Goal: Task Accomplishment & Management: Manage account settings

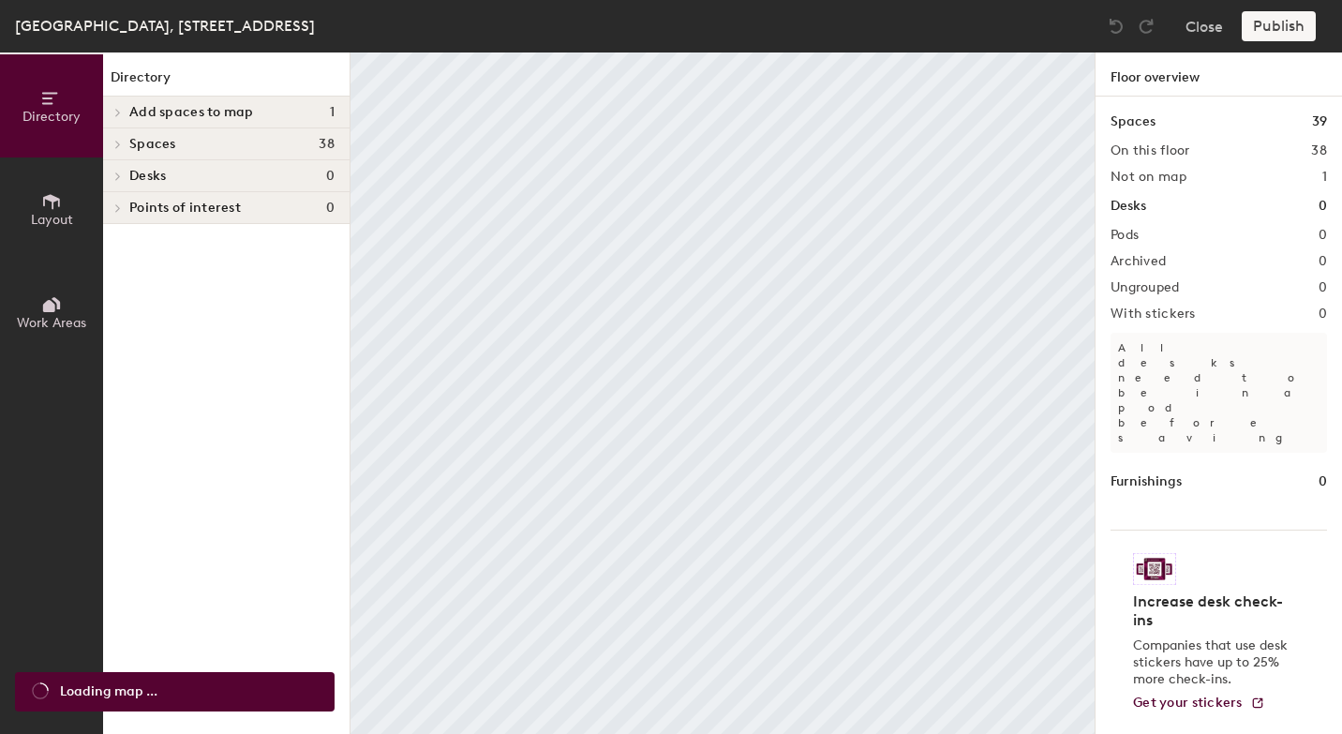
click at [42, 218] on span "Layout" at bounding box center [52, 220] width 42 height 16
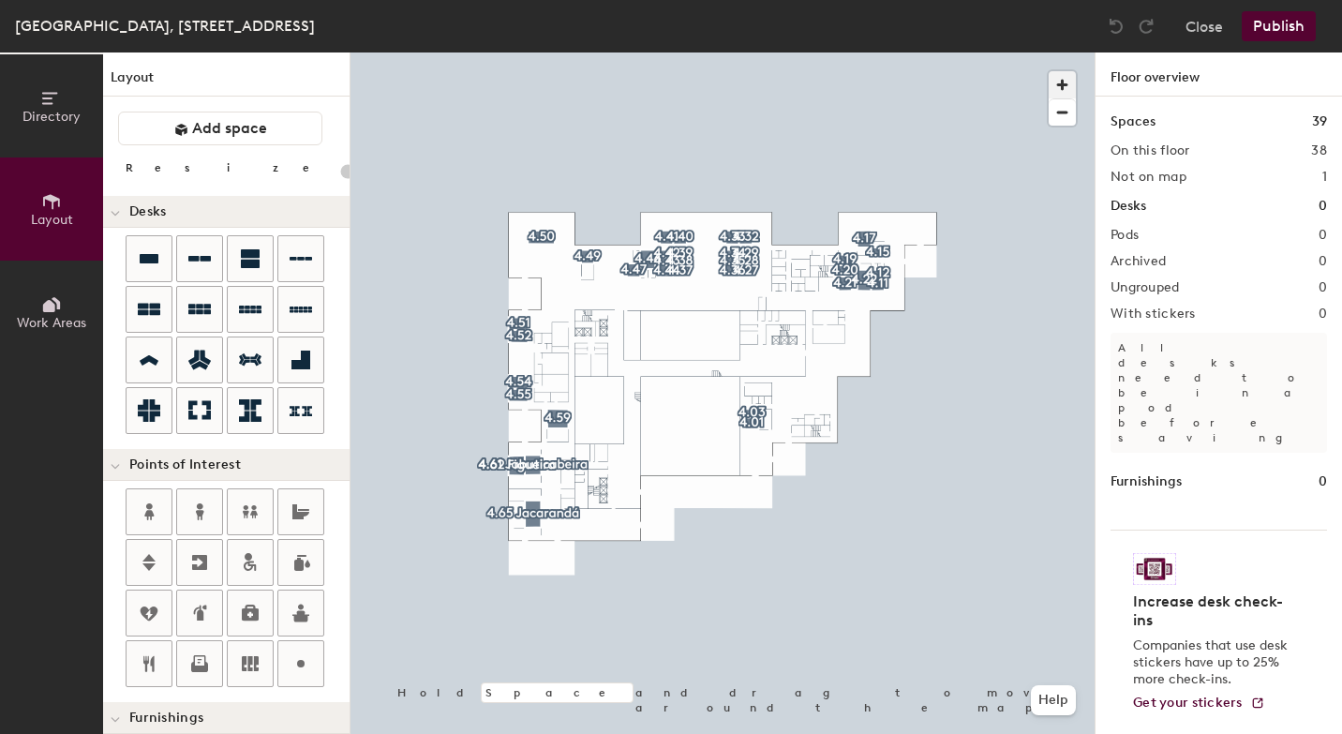
click at [1064, 81] on span "button" at bounding box center [1062, 84] width 27 height 27
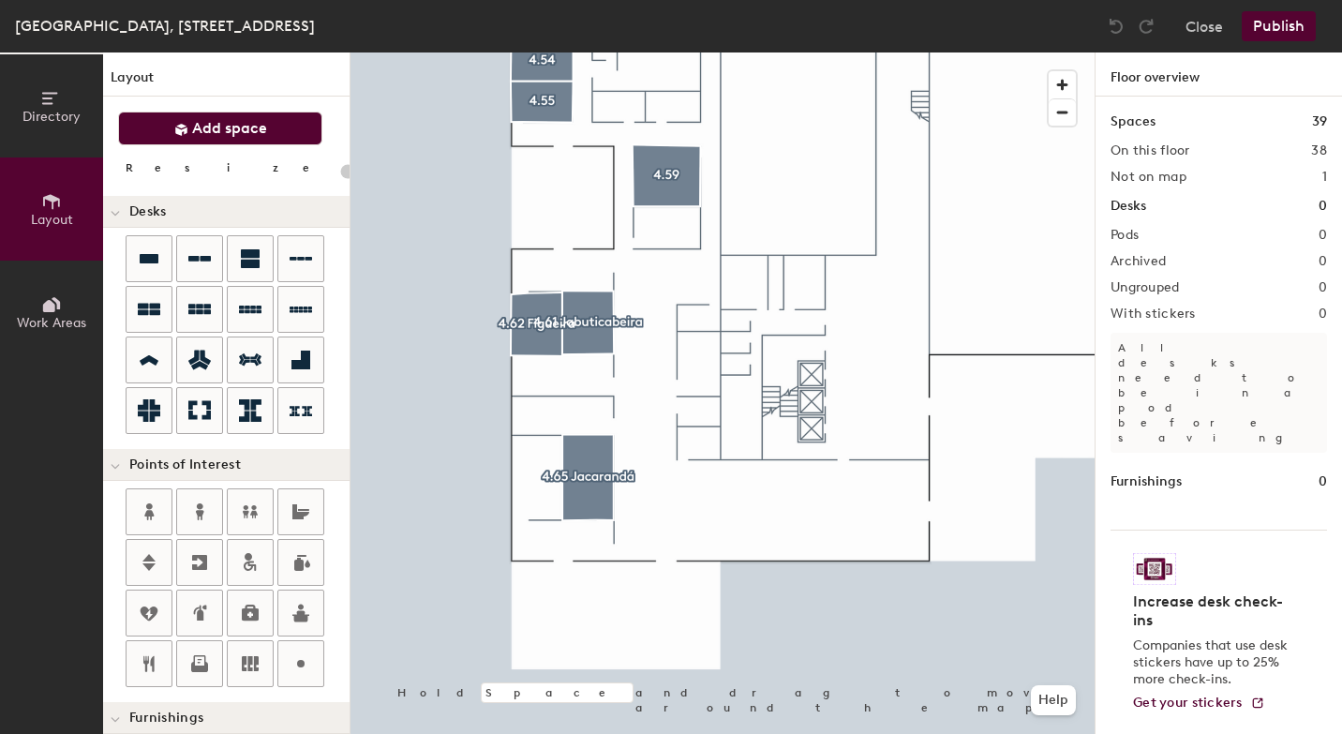
click at [259, 136] on span "Add space" at bounding box center [229, 128] width 75 height 19
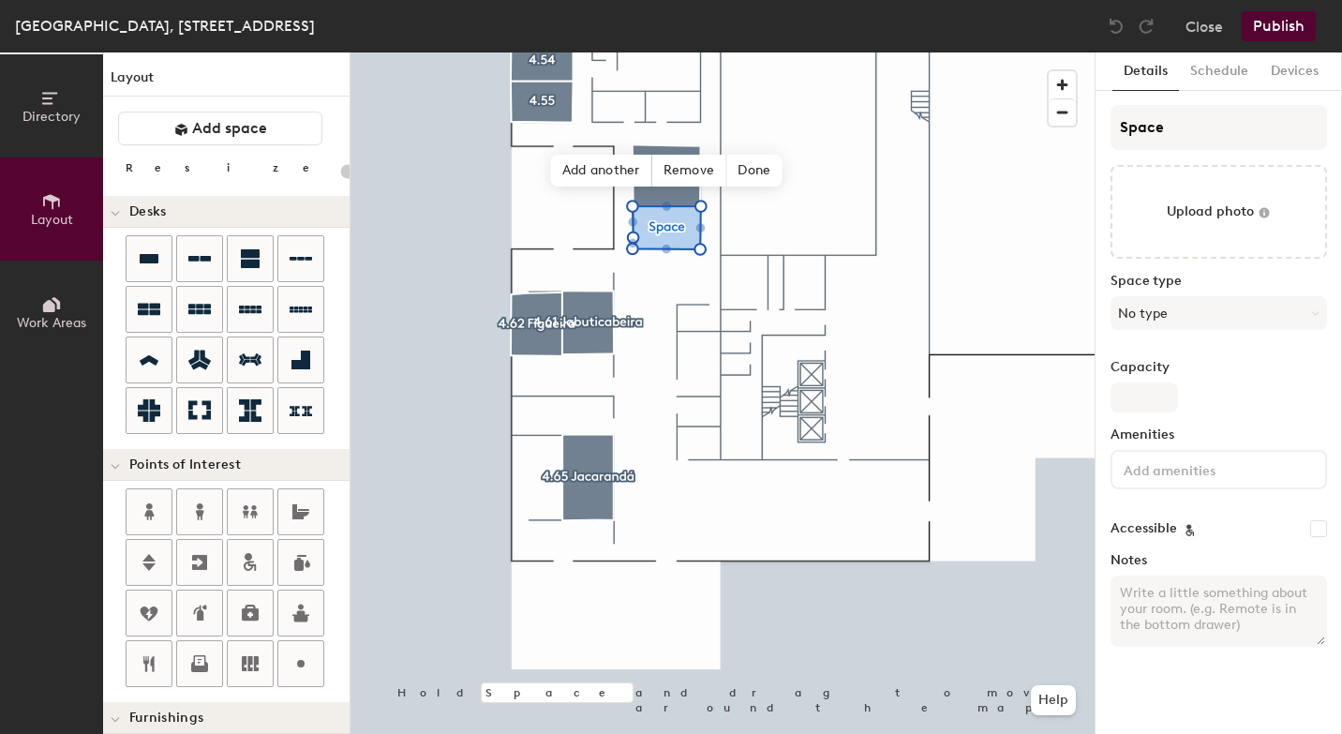
type input "20"
click at [1150, 128] on input "Space" at bounding box center [1219, 127] width 217 height 45
type input "S"
type input "20"
type input "S"
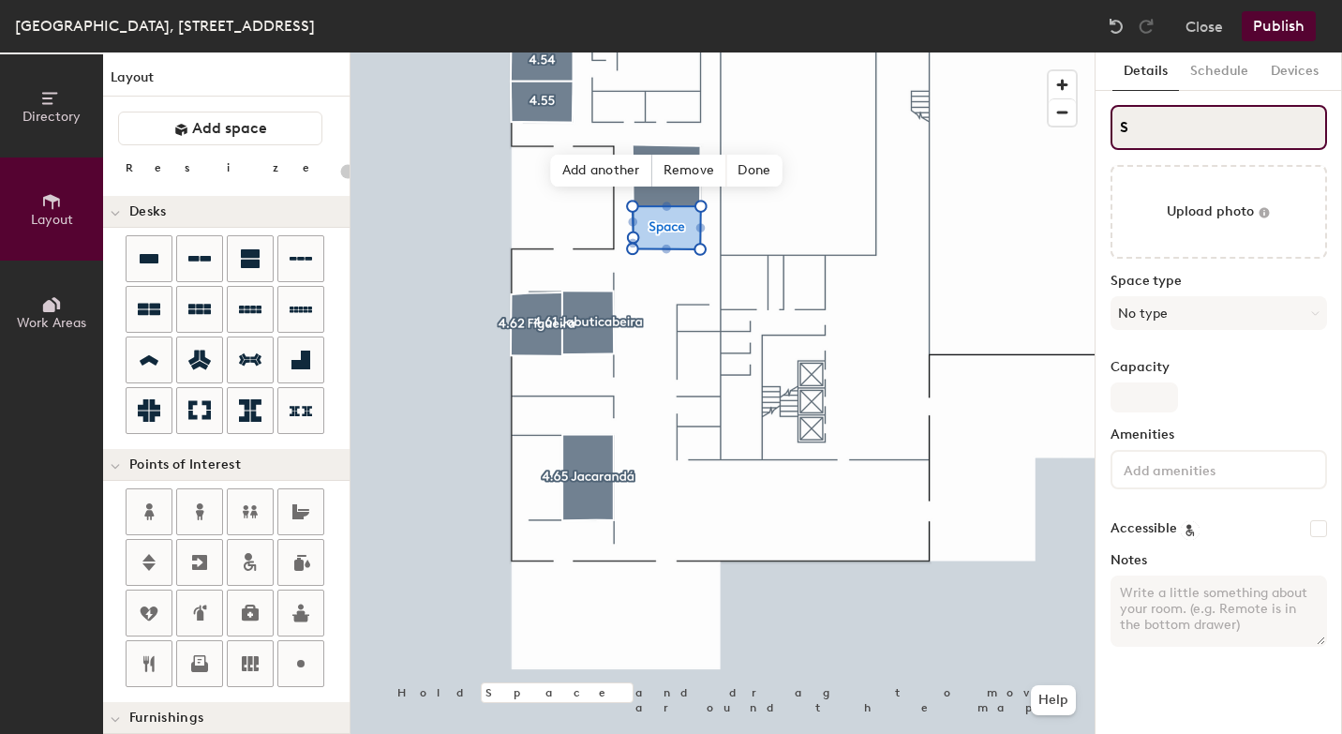
type input "20"
type input "S"
type input "20"
type input "4S"
type input "20"
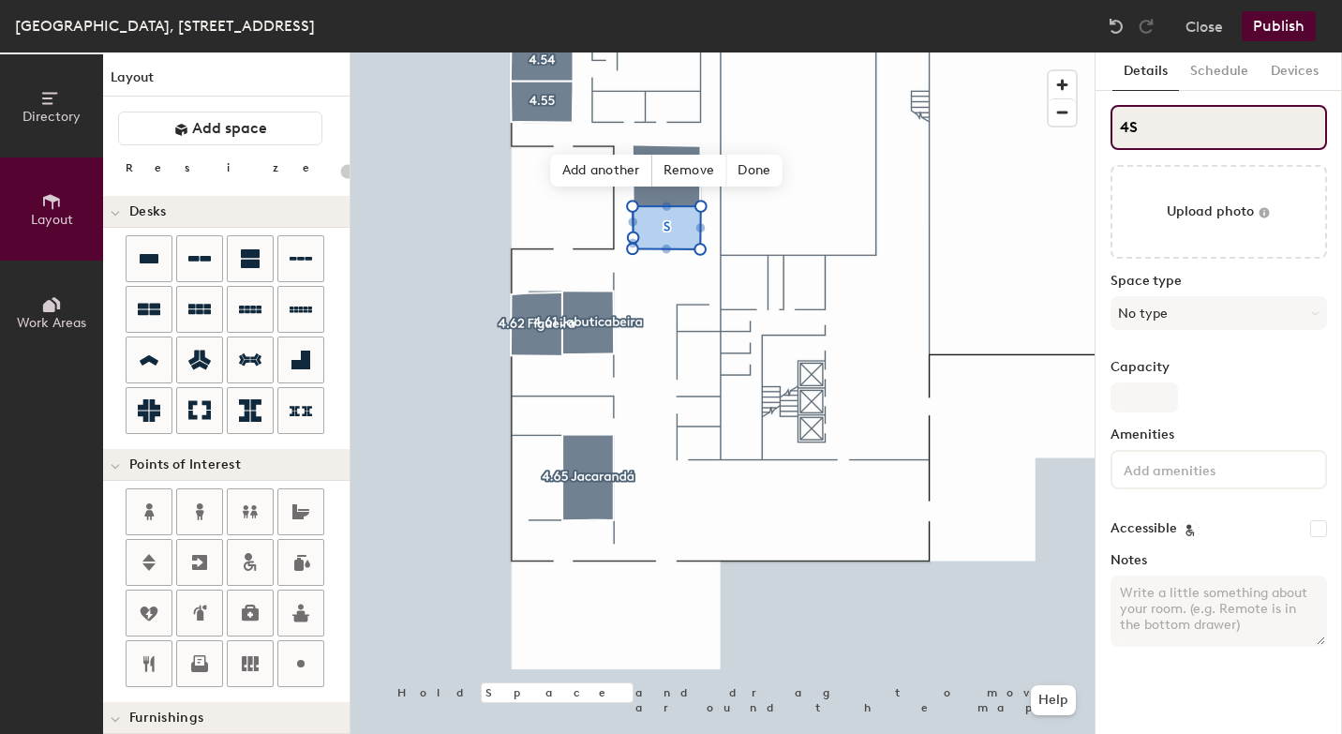
type input "4.S"
type input "20"
type input "4.6S"
type input "20"
type input "4.60S"
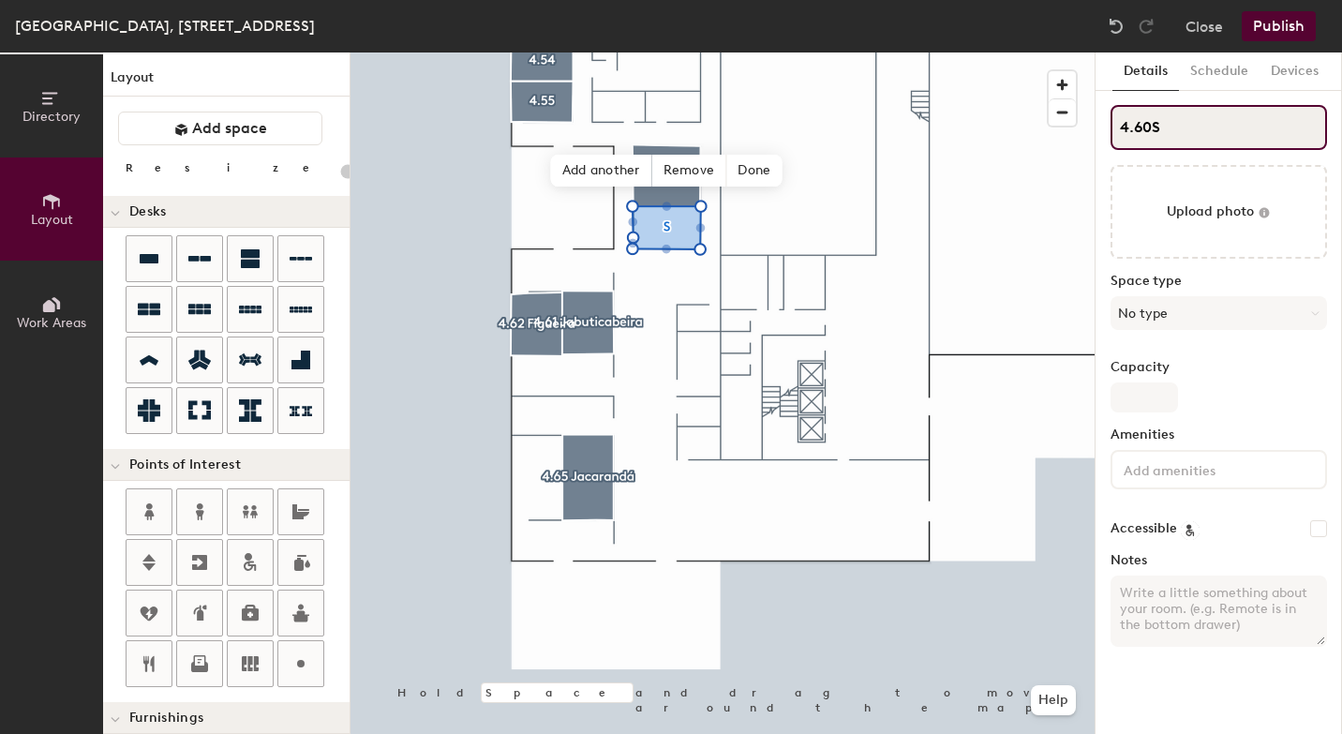
type input "20"
type input "4.60 S"
type input "20"
type input "4.60"
type input "20"
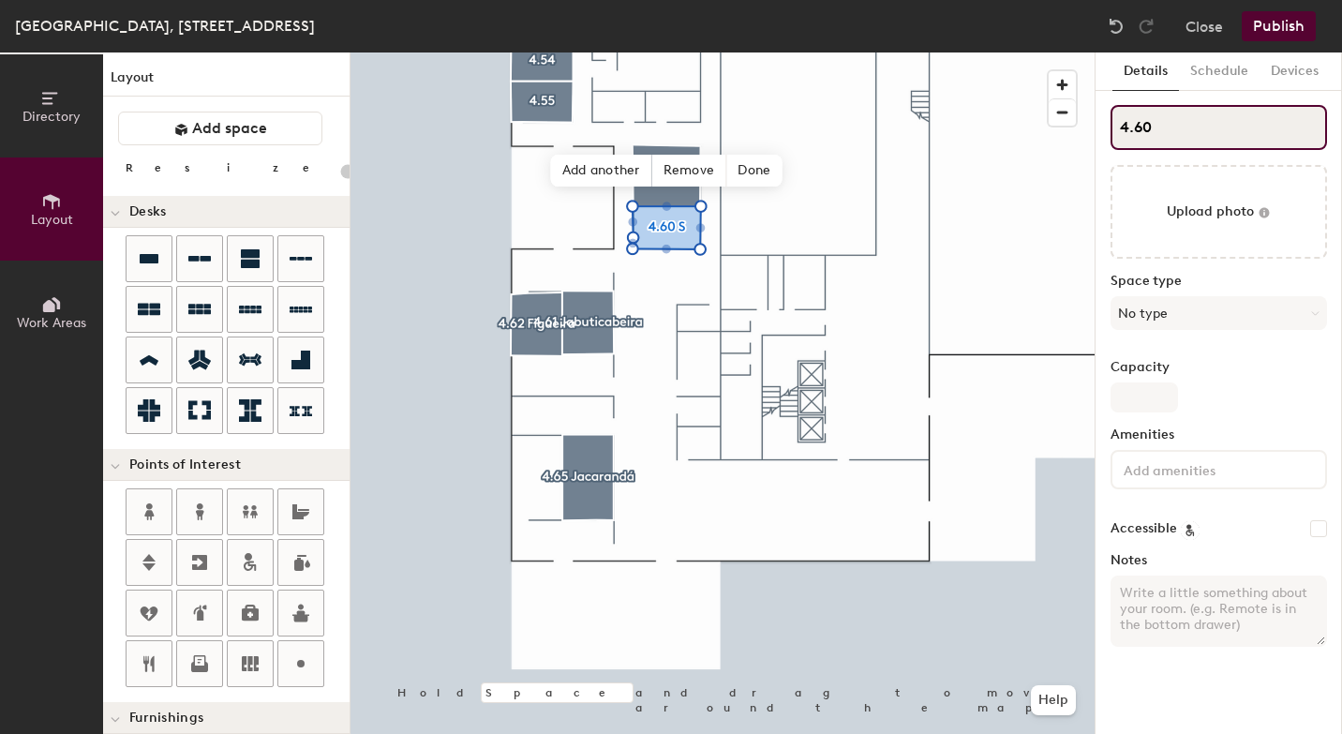
type input "4.60"
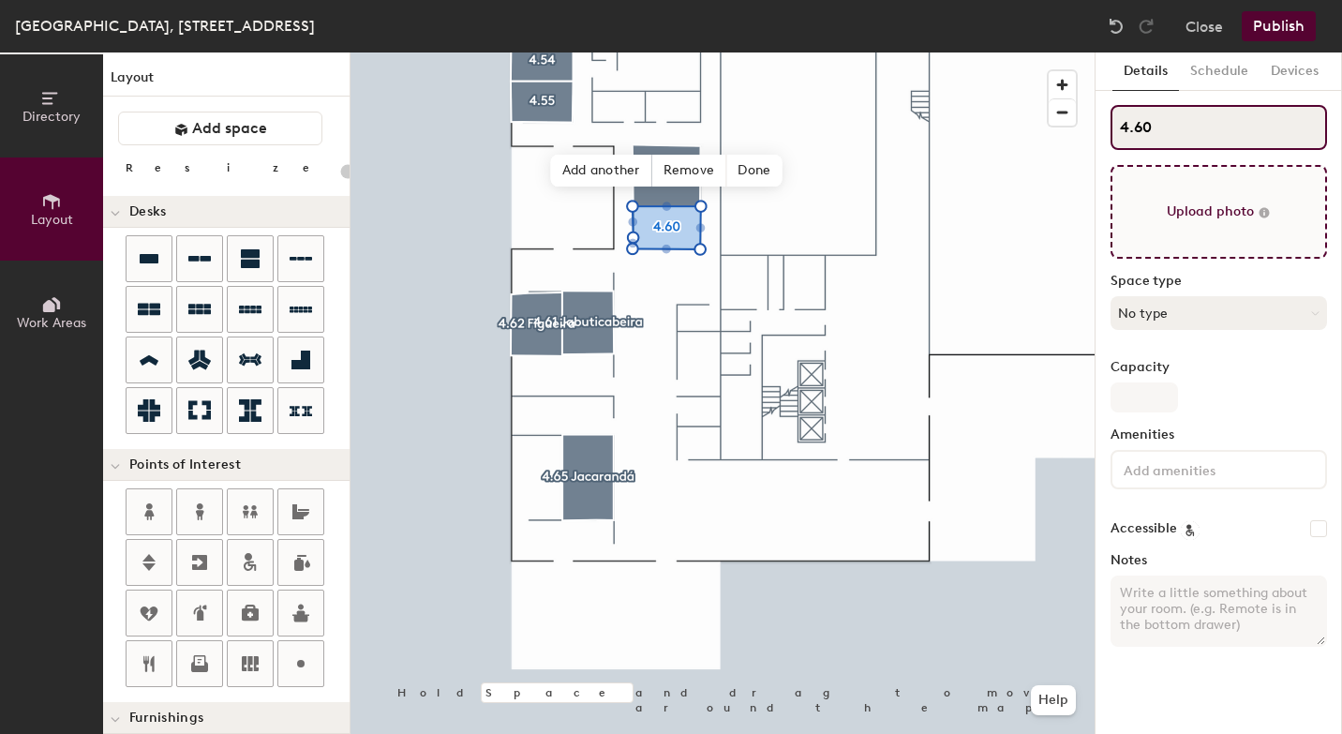
type input "20"
type input "4.60"
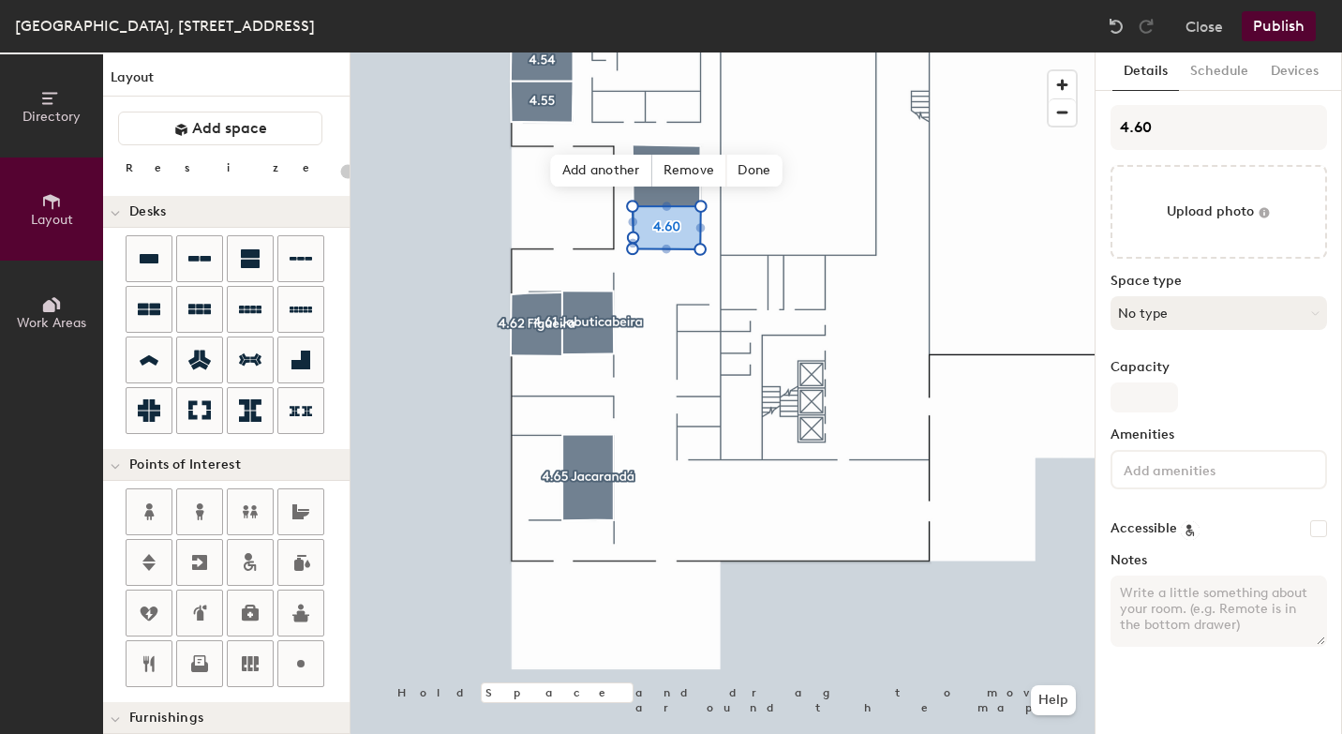
click at [1192, 323] on button "No type" at bounding box center [1219, 313] width 217 height 34
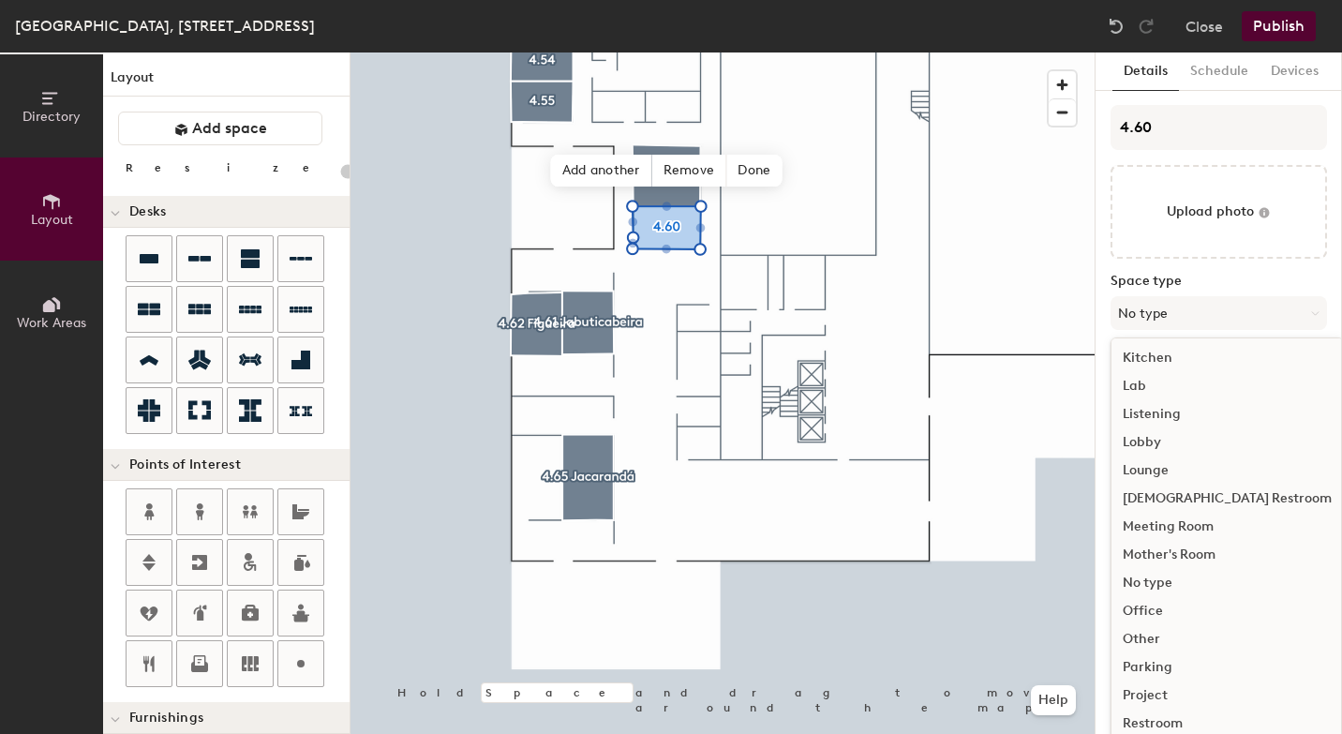
scroll to position [346, 0]
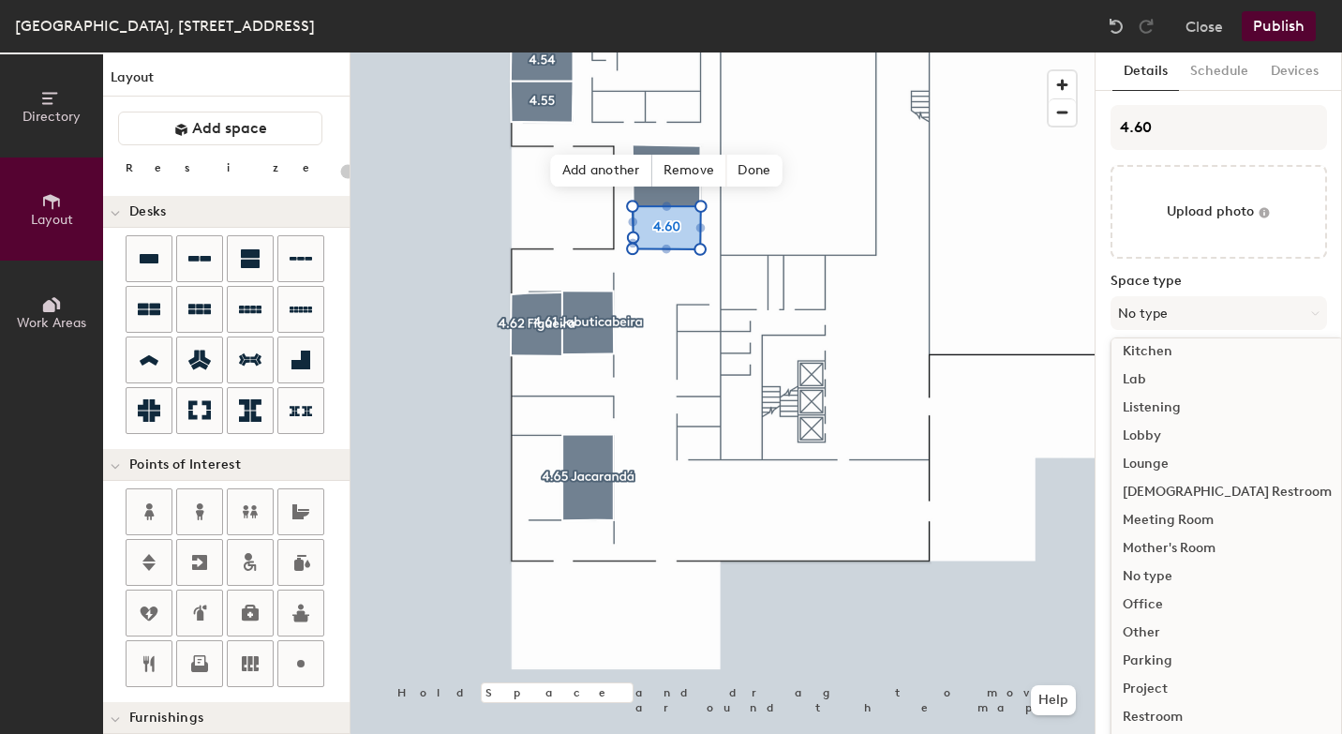
click at [1186, 523] on div "Meeting Room" at bounding box center [1228, 520] width 232 height 28
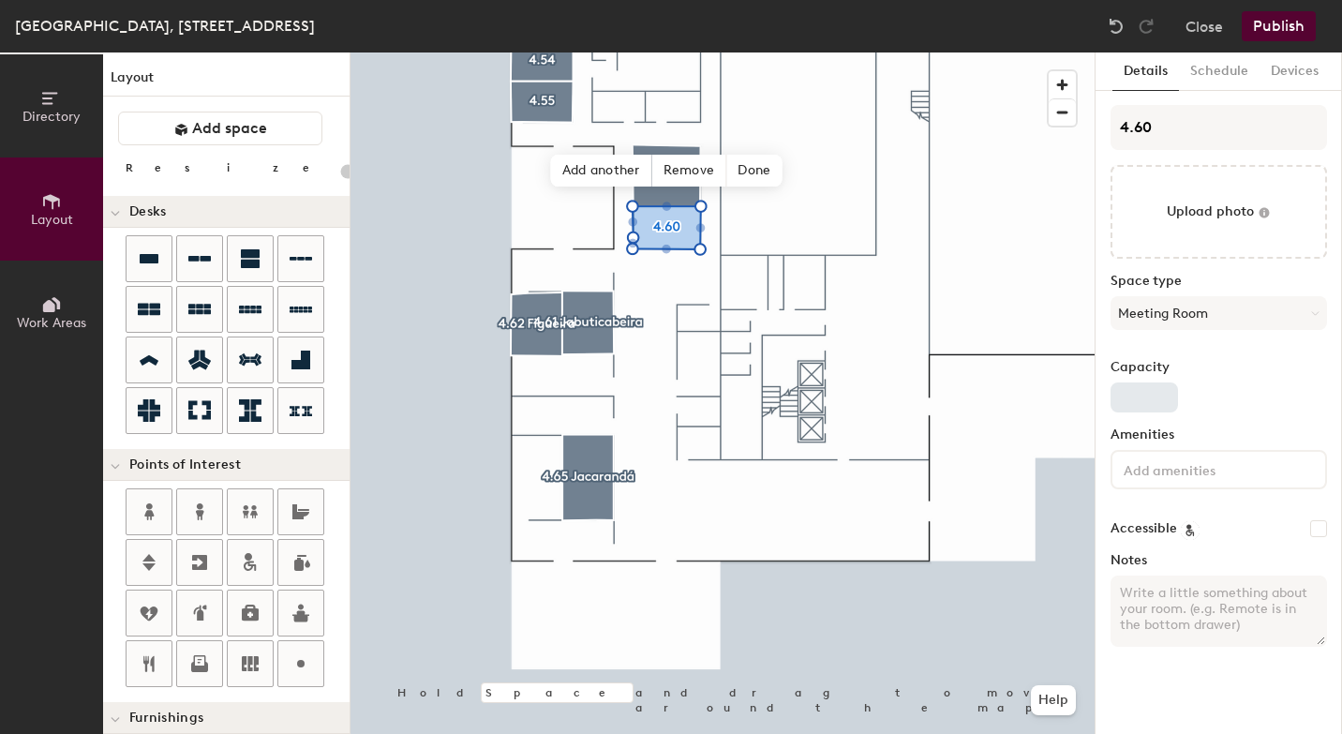
type input "20"
click at [1138, 403] on input "Capacity" at bounding box center [1144, 397] width 67 height 30
type input "1"
type input "20"
type input "10"
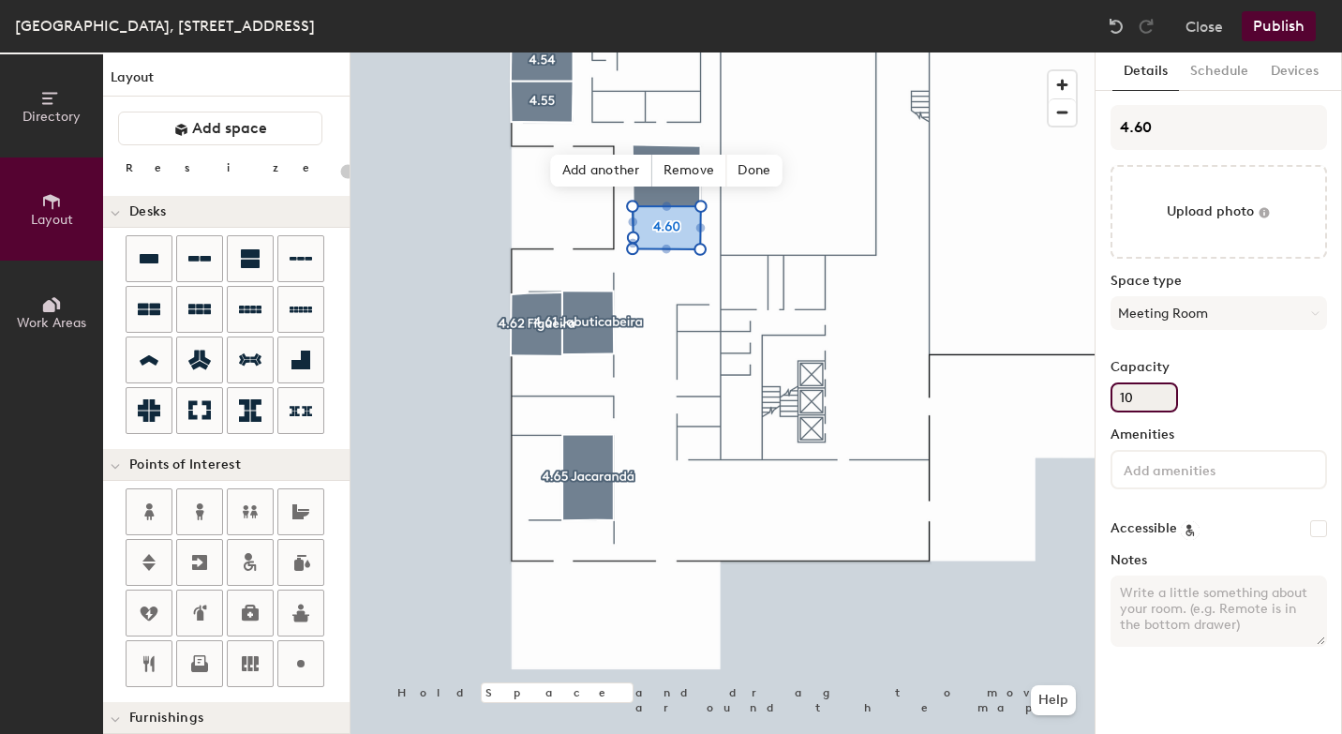
type input "20"
type input "10"
click at [1203, 480] on div at bounding box center [1219, 469] width 217 height 39
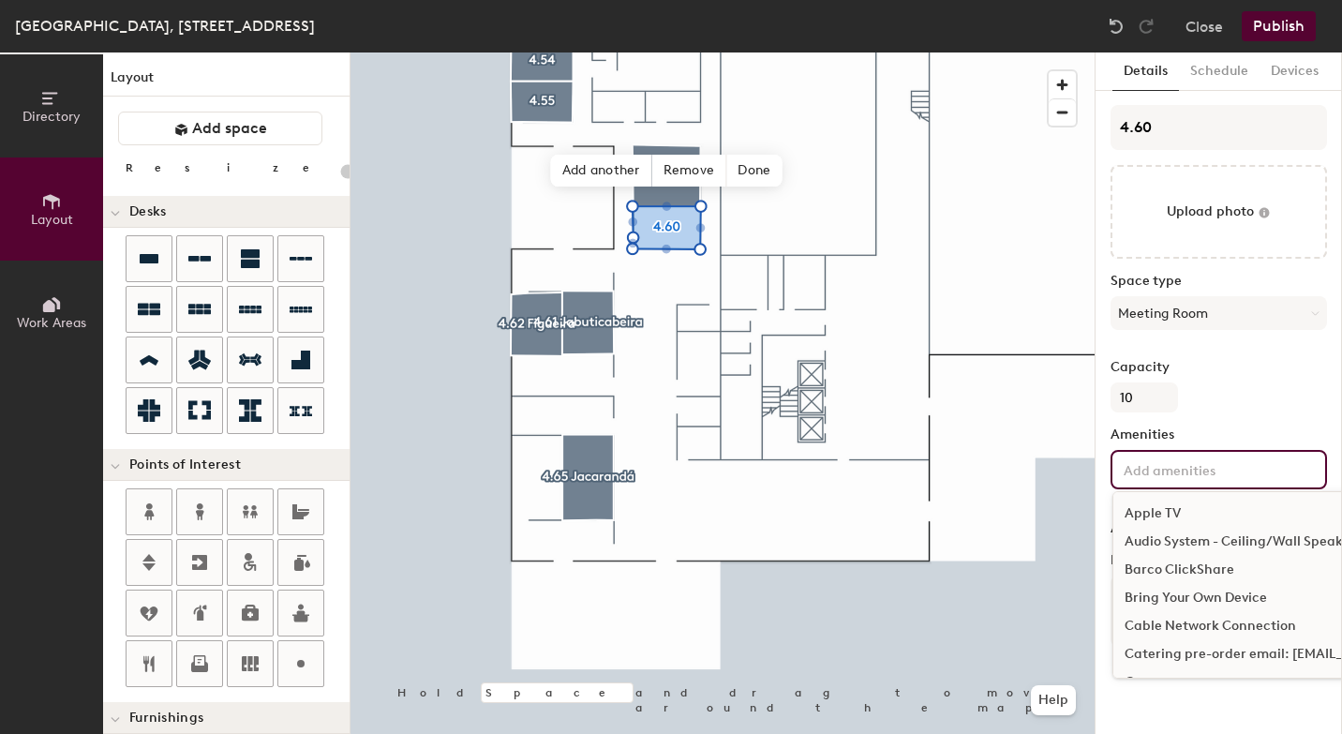
click at [1185, 600] on div "Bring Your Own Device" at bounding box center [1321, 598] width 414 height 28
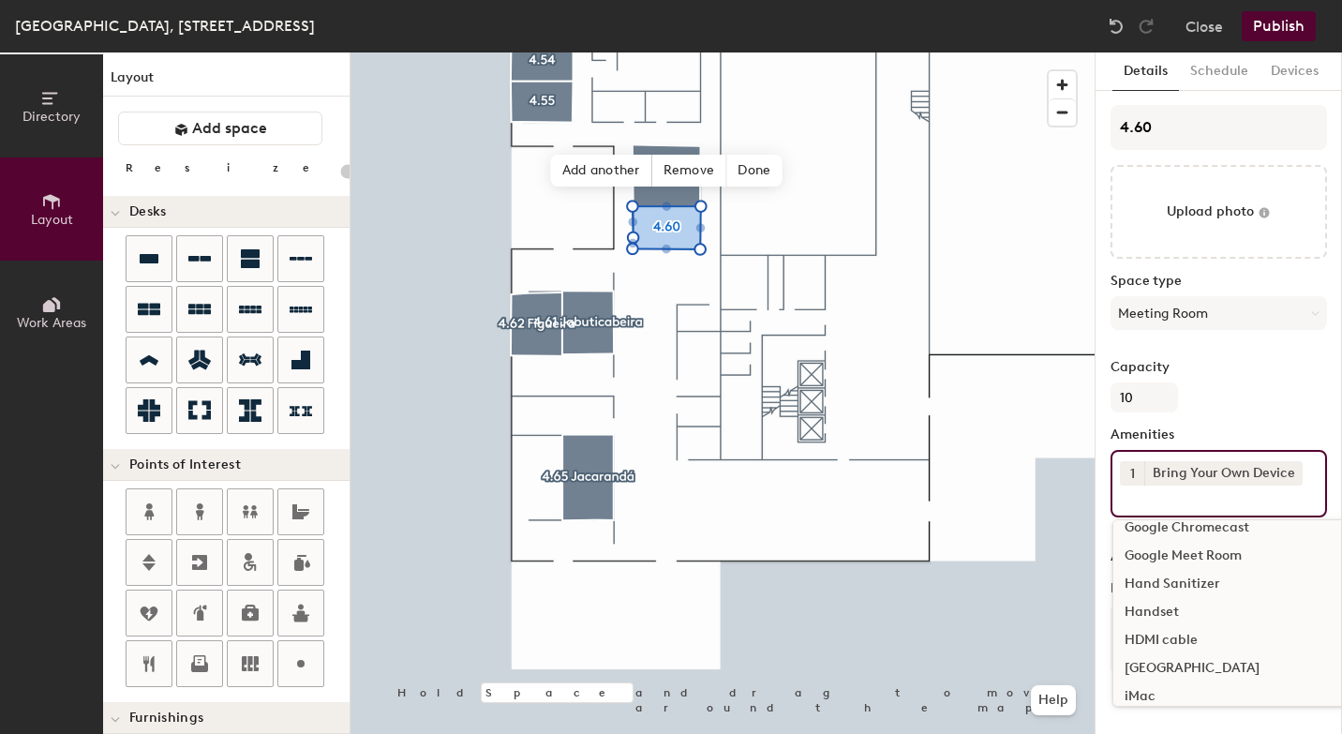
scroll to position [547, 0]
click at [1177, 643] on div "HDMI cable" at bounding box center [1321, 641] width 414 height 28
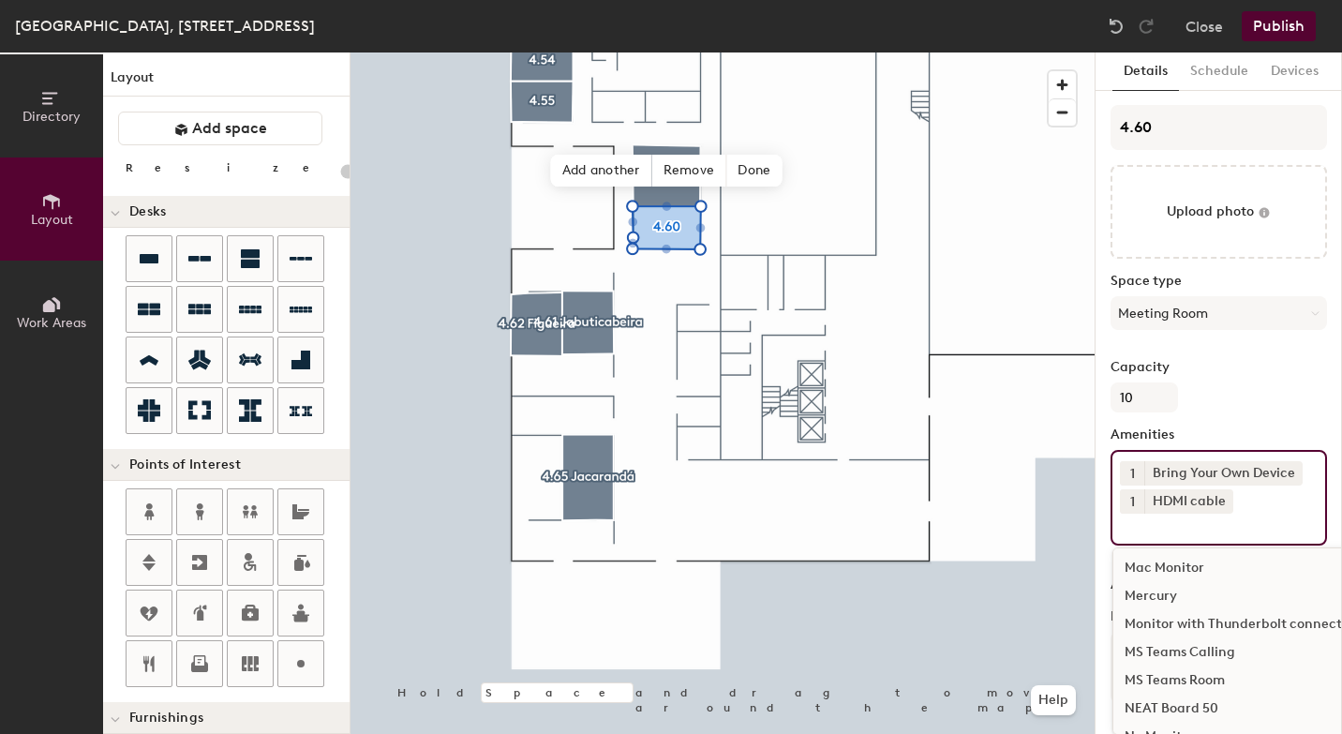
scroll to position [907, 0]
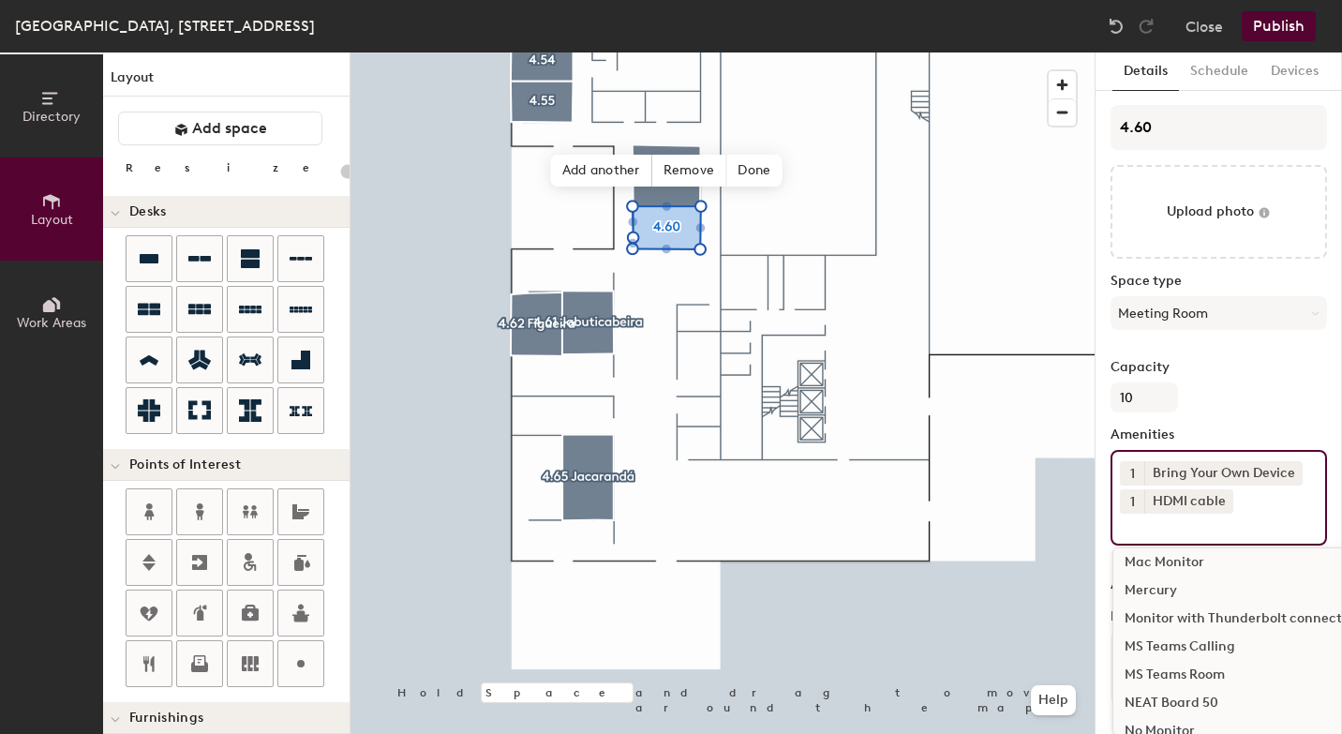
click at [1170, 677] on div "MS Teams Room" at bounding box center [1321, 675] width 414 height 28
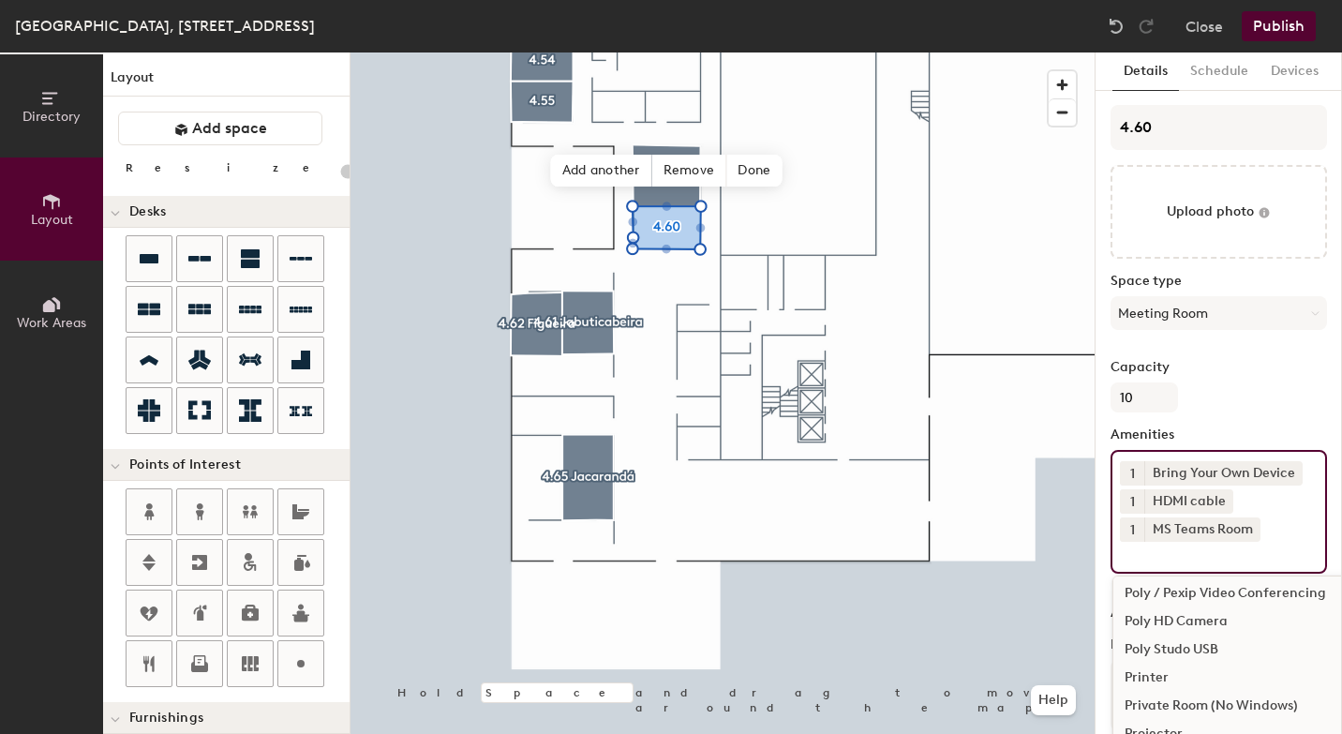
scroll to position [1100, 0]
click at [1238, 590] on div "Poly / Pexip Video Conferencing" at bounding box center [1321, 595] width 414 height 28
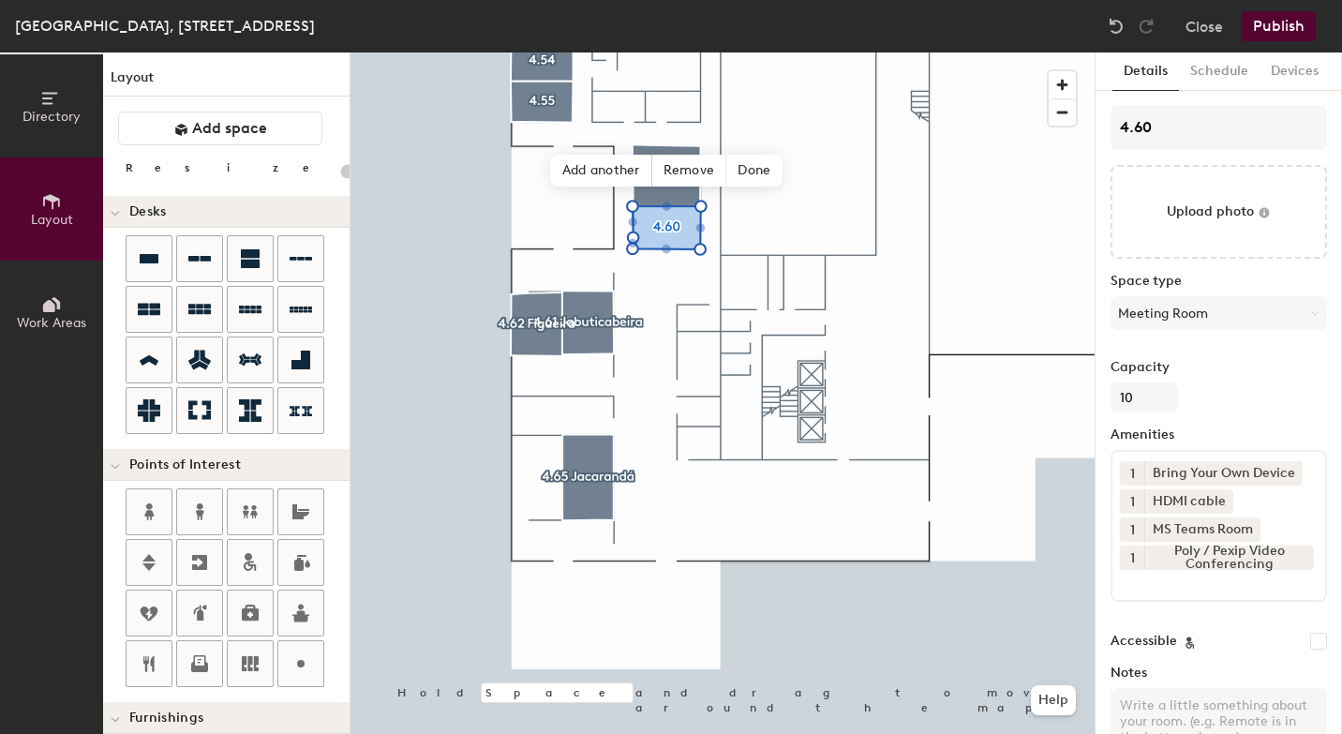
click at [1305, 31] on button "Publish" at bounding box center [1279, 26] width 74 height 30
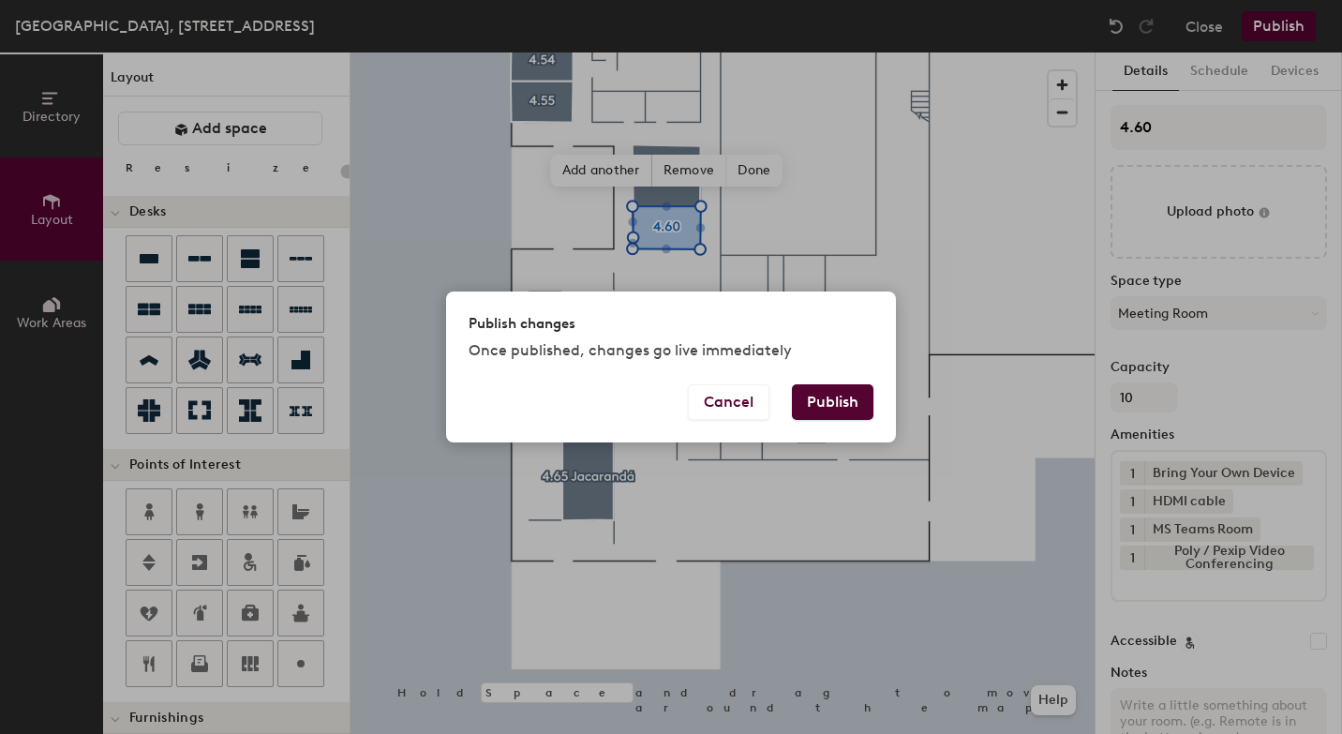
click at [839, 406] on button "Publish" at bounding box center [833, 402] width 82 height 36
type input "20"
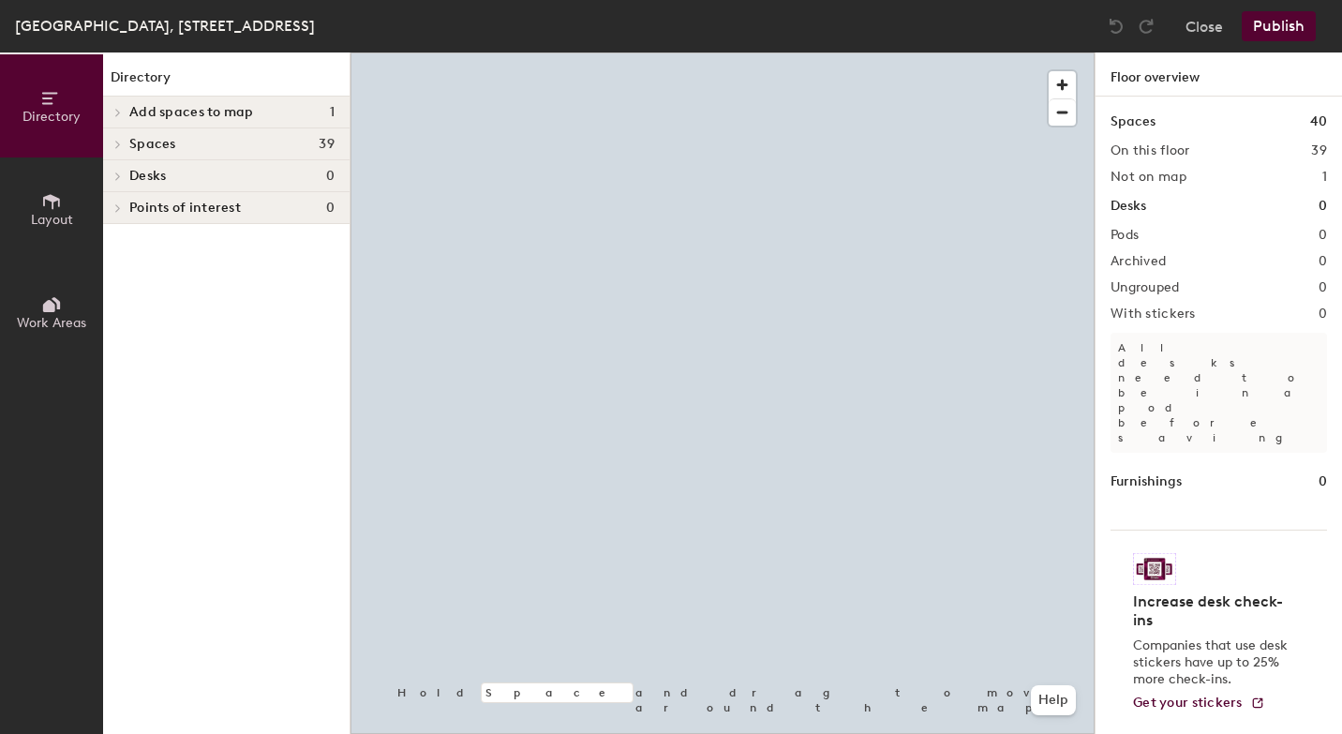
click at [68, 207] on button "Layout" at bounding box center [51, 208] width 103 height 103
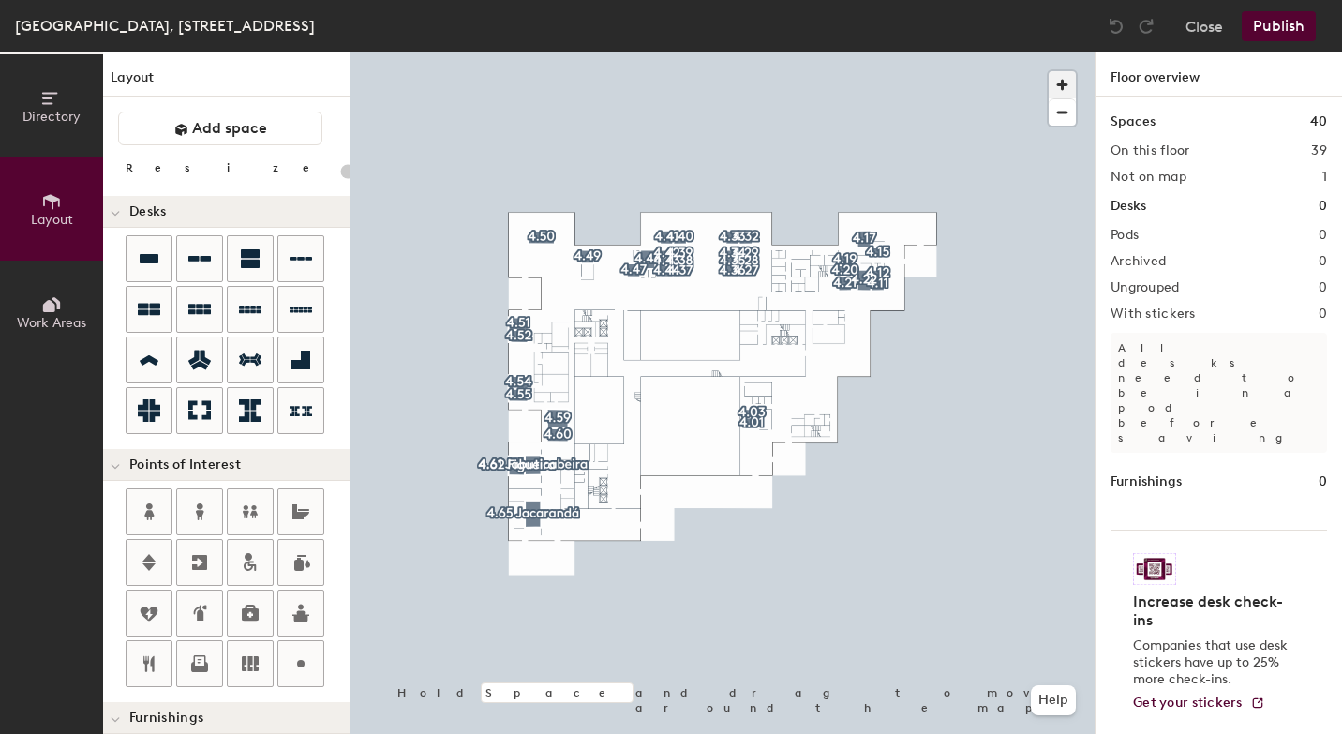
click at [1070, 82] on span "button" at bounding box center [1062, 84] width 27 height 27
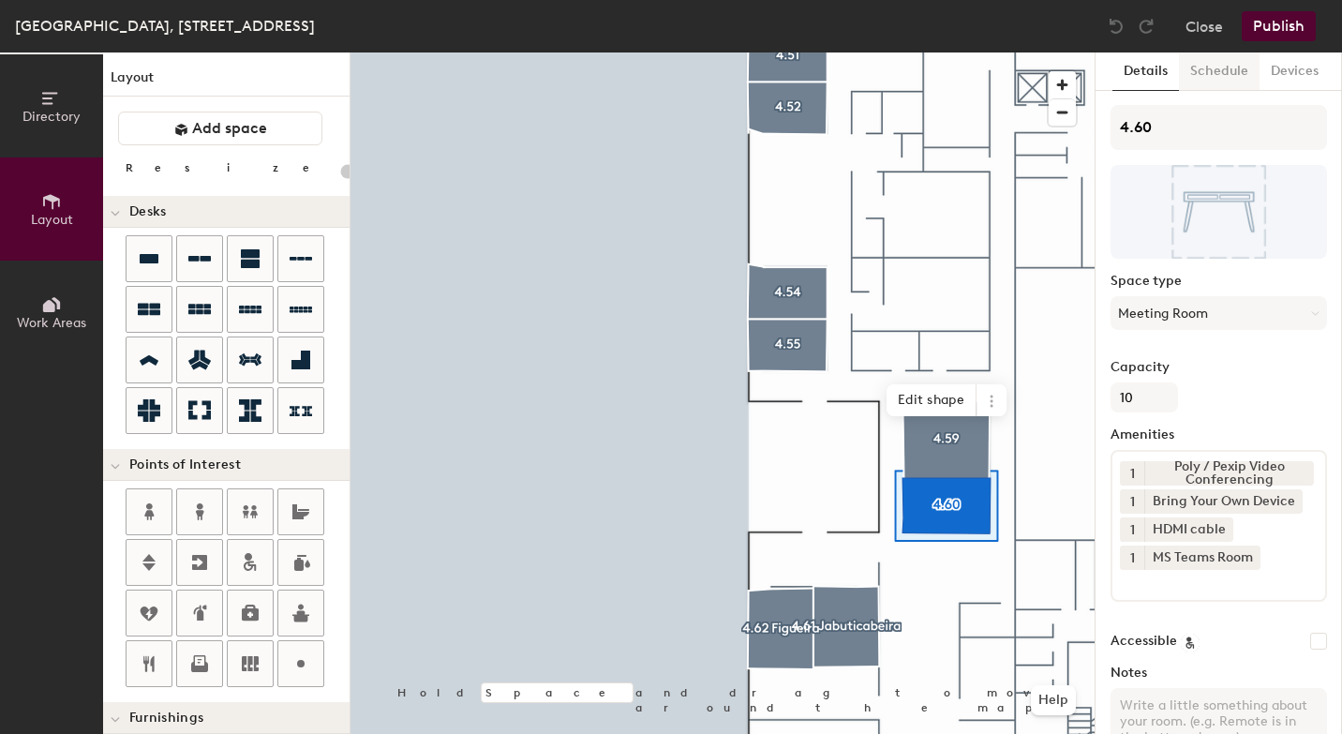
click at [1230, 69] on button "Schedule" at bounding box center [1219, 71] width 81 height 38
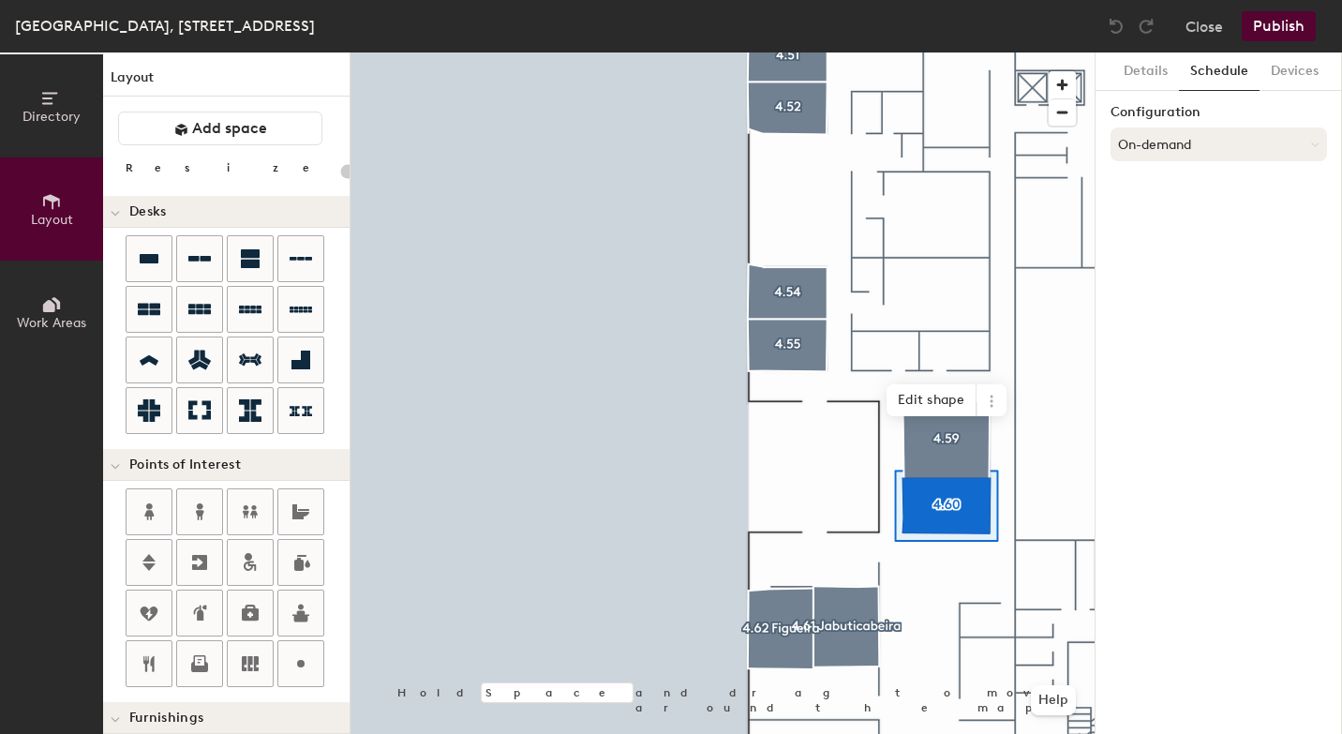
click at [1164, 148] on button "On-demand" at bounding box center [1219, 144] width 217 height 34
click at [1160, 217] on div "Scheduled" at bounding box center [1219, 219] width 215 height 28
click at [1164, 187] on button "Select account" at bounding box center [1219, 186] width 217 height 34
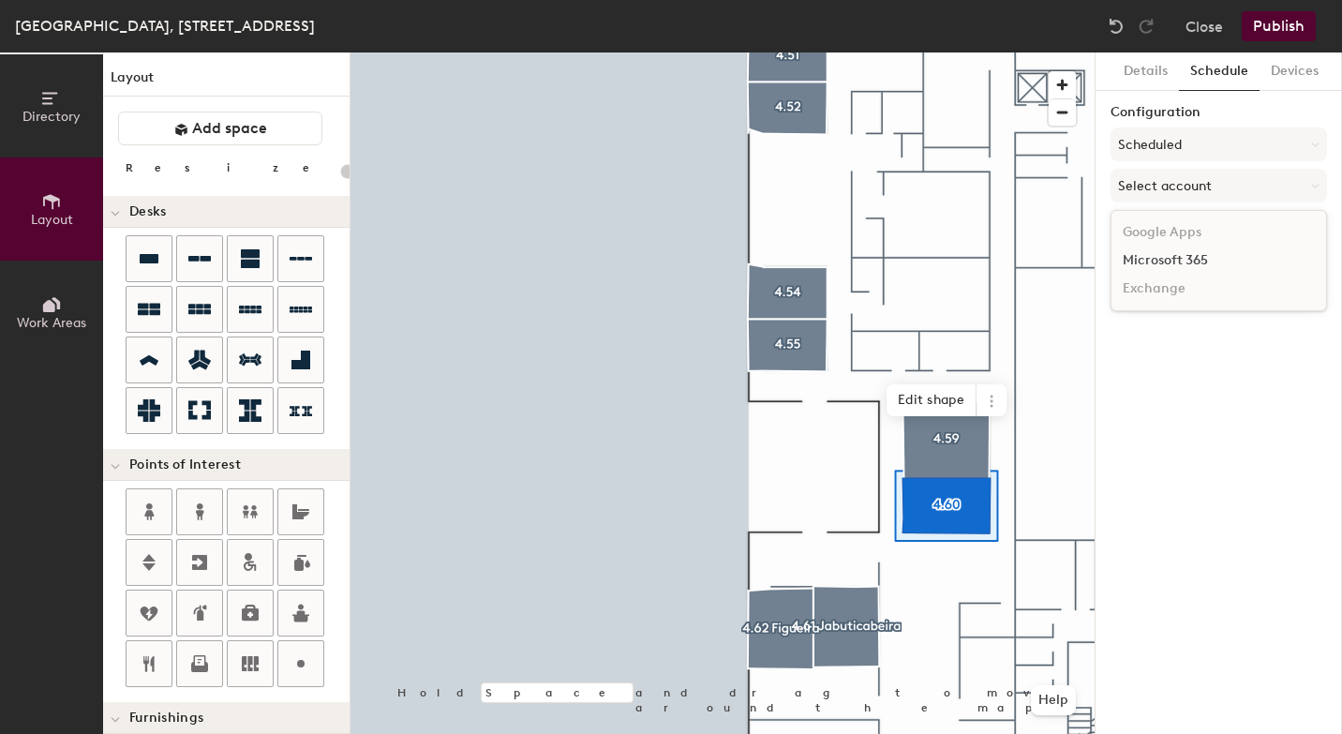
click at [1159, 259] on div "Microsoft 365" at bounding box center [1219, 261] width 215 height 28
type input "20"
click at [1151, 266] on input at bounding box center [1219, 259] width 217 height 34
paste input "BR-SP-VIL-04W60@wppsystems.com"
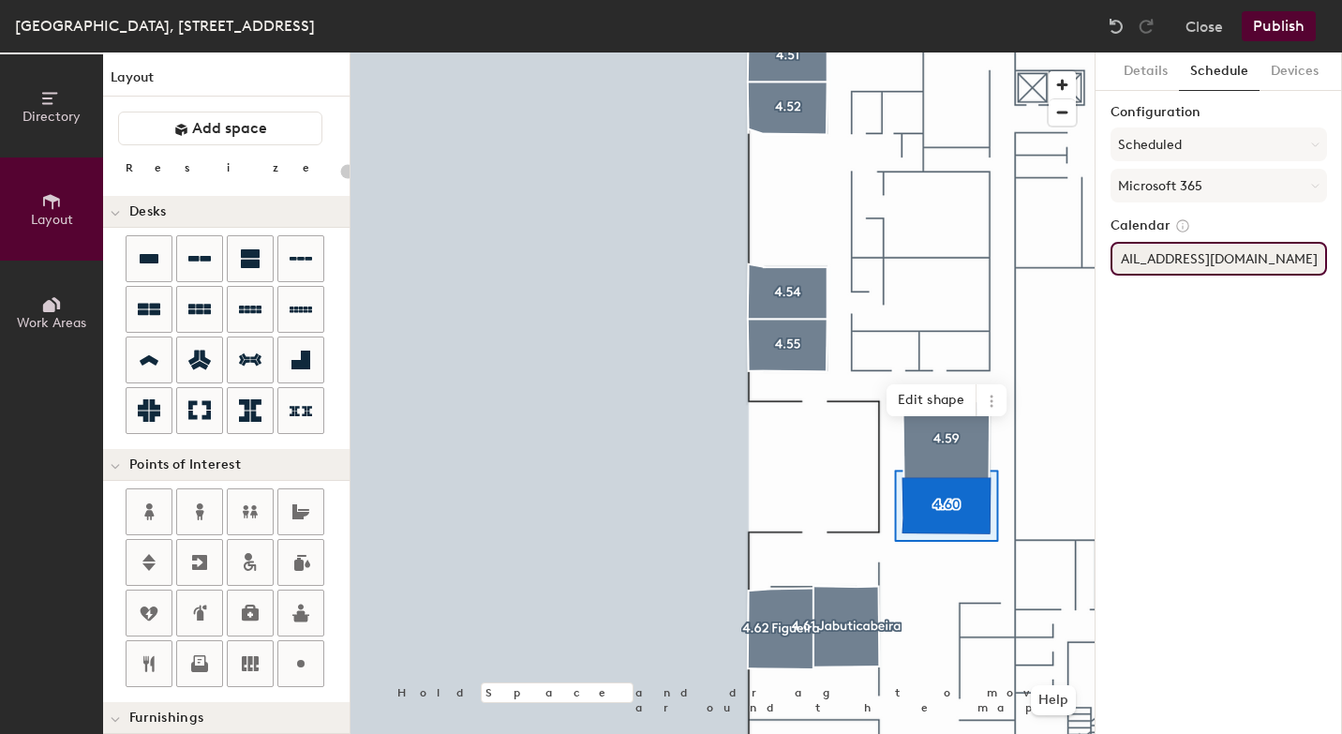
type input "BR-SP-VIL-04W60@wppsystems.com"
click at [1167, 346] on div "Details Schedule Devices Configuration Scheduled Microsoft 365 Calendar BR-SP-V…" at bounding box center [1219, 392] width 247 height 681
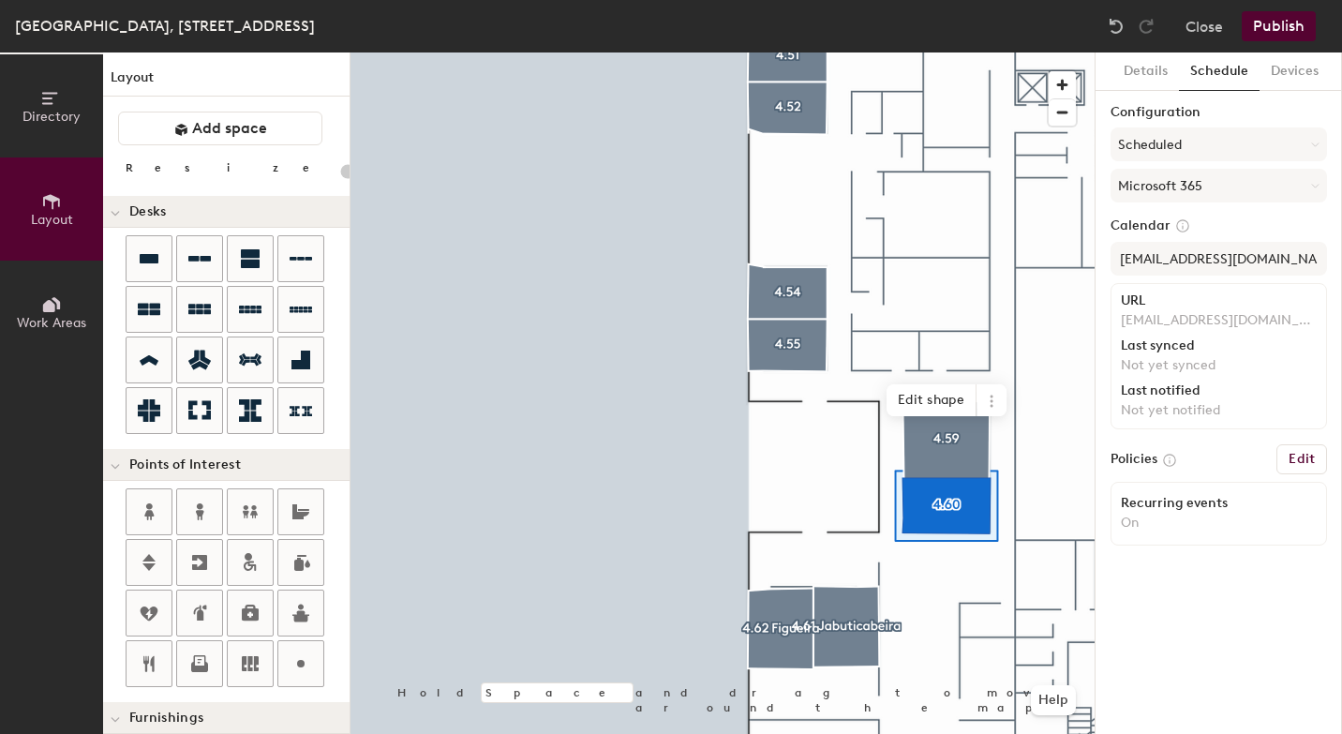
click at [1292, 27] on button "Publish" at bounding box center [1279, 26] width 74 height 30
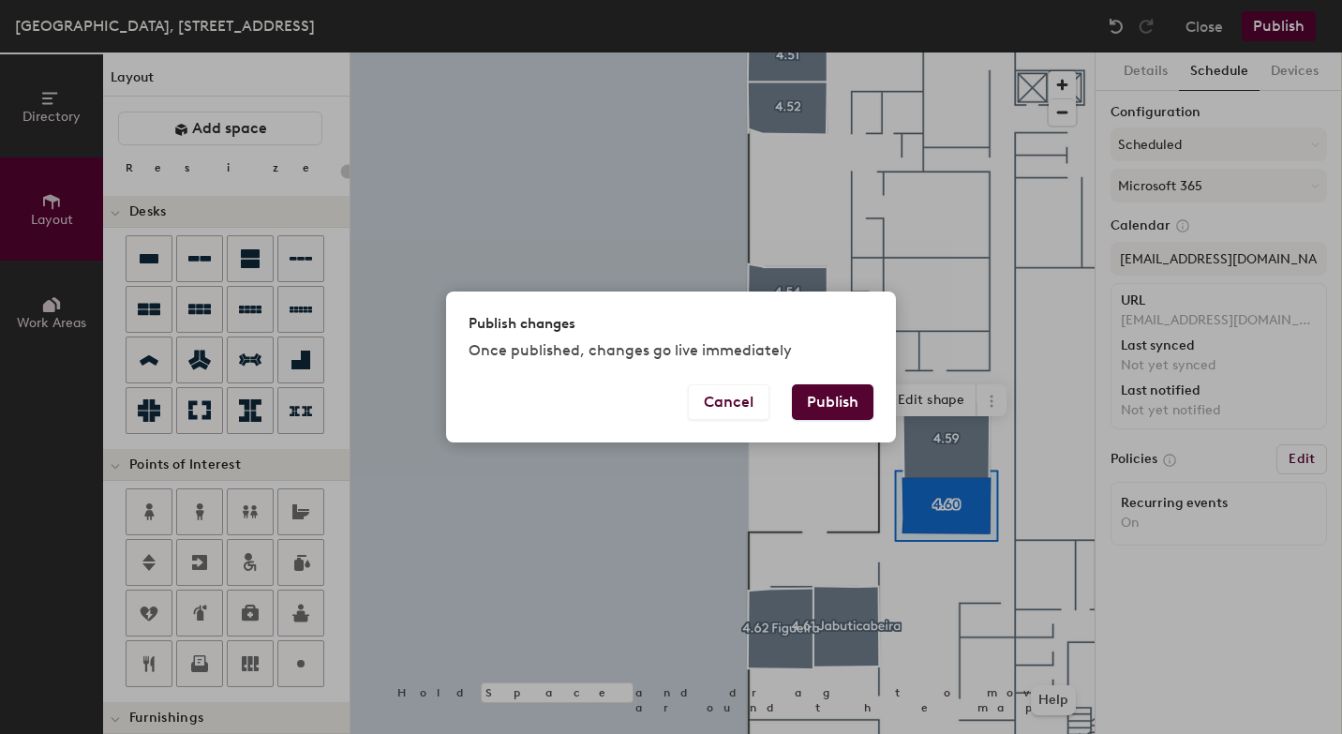
click at [842, 400] on button "Publish" at bounding box center [833, 402] width 82 height 36
type input "20"
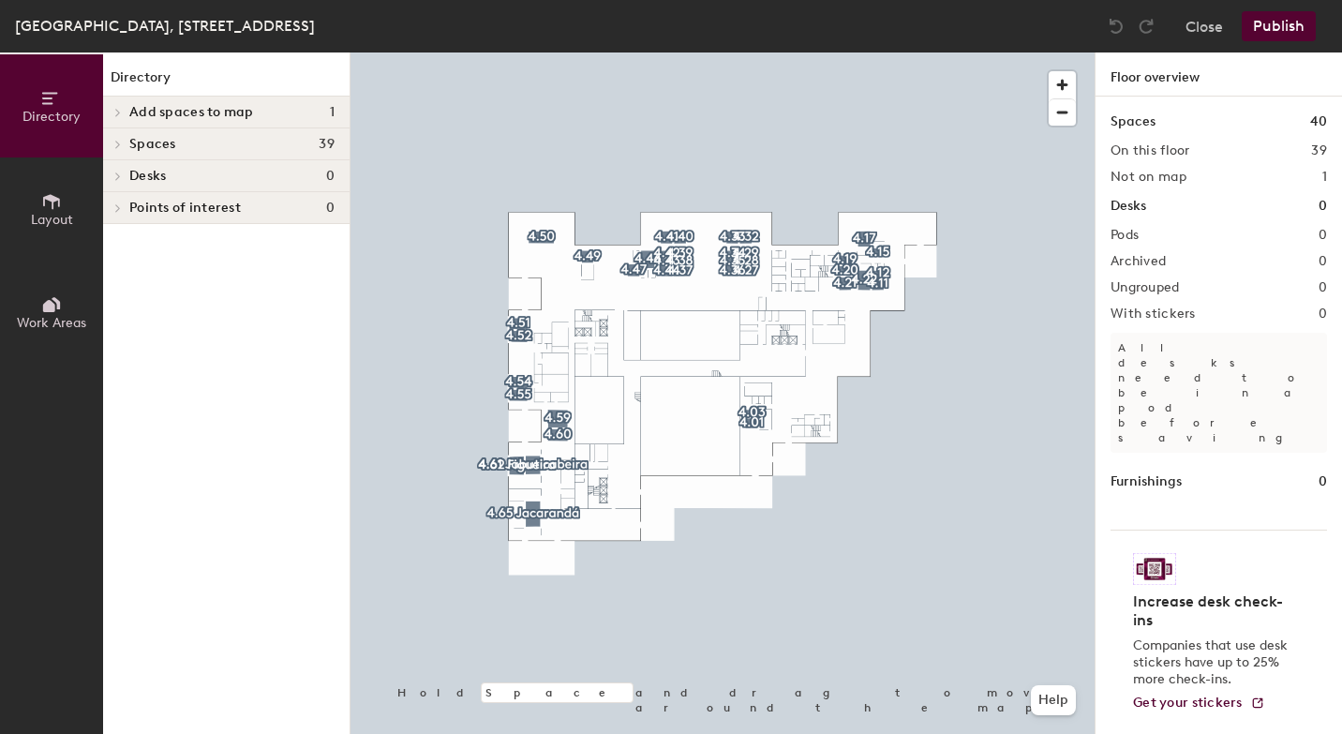
click at [72, 212] on span "Layout" at bounding box center [52, 220] width 42 height 16
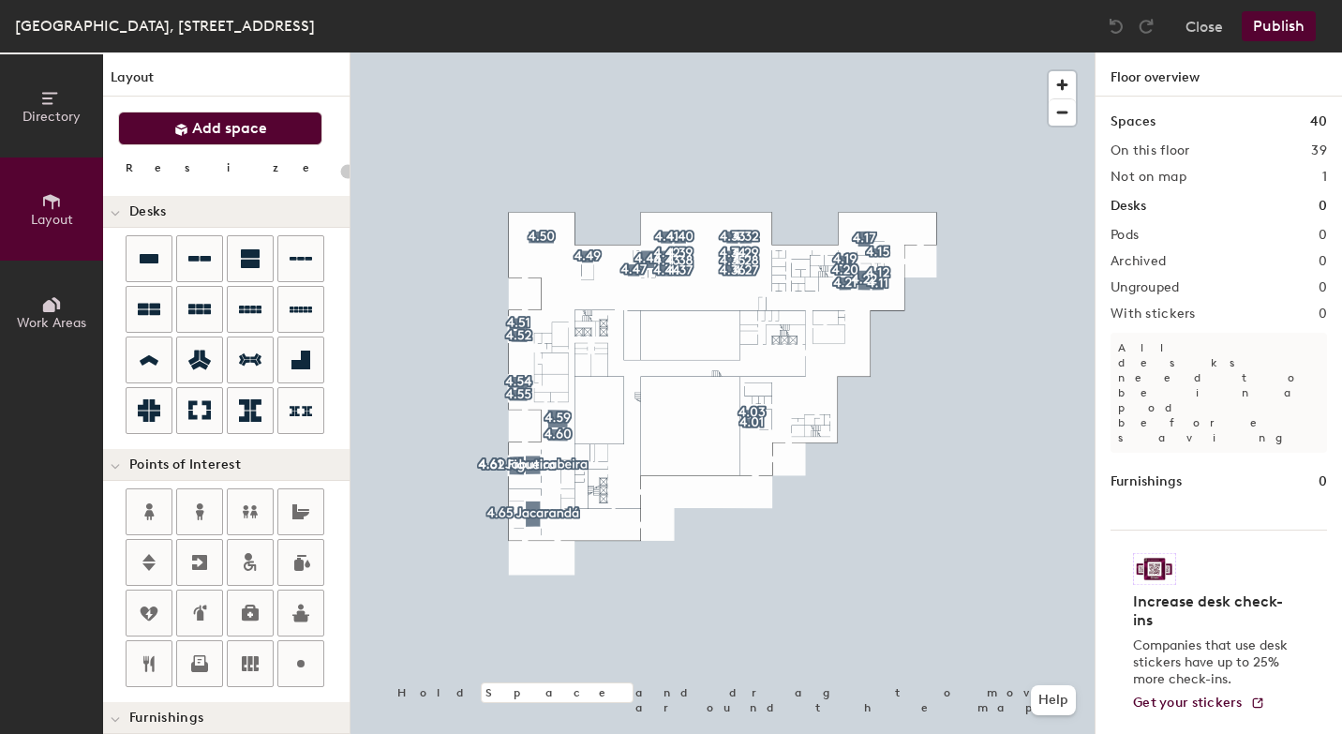
click at [279, 143] on button "Add space" at bounding box center [220, 129] width 204 height 34
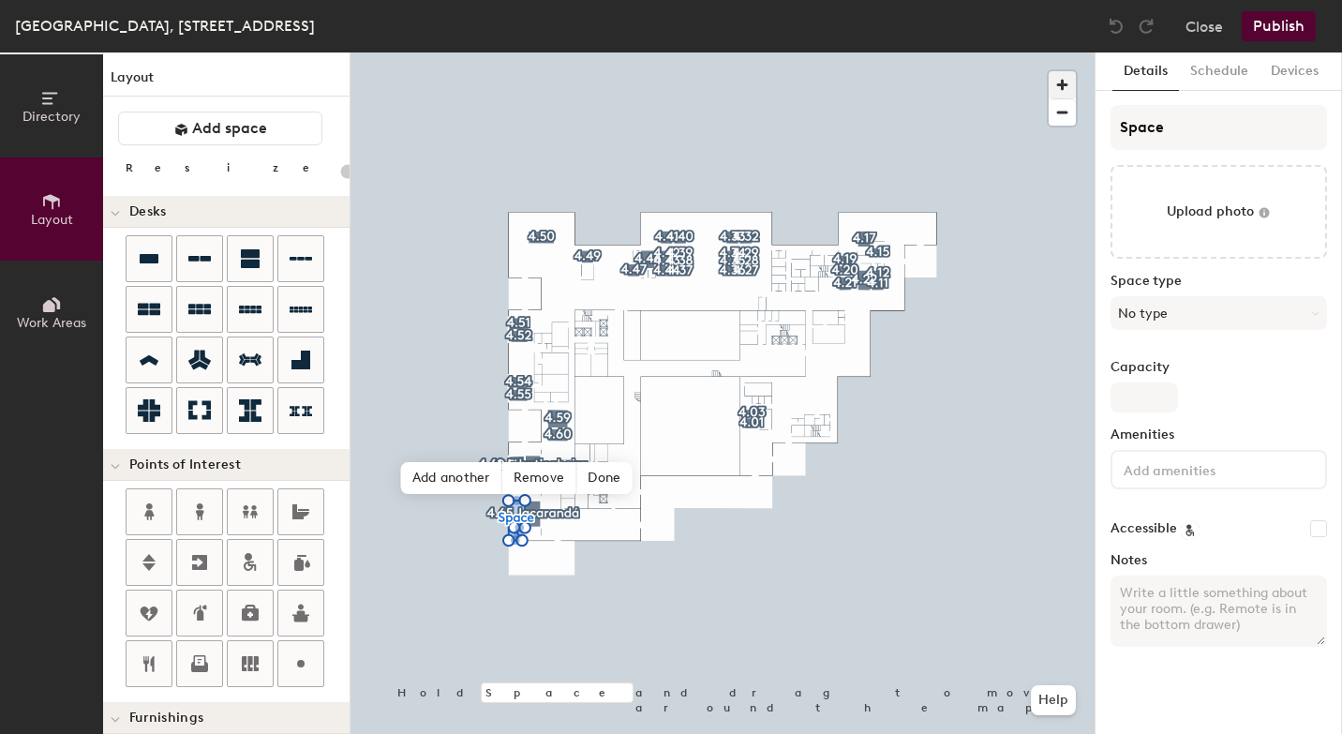
click at [1064, 83] on span "button" at bounding box center [1062, 84] width 27 height 27
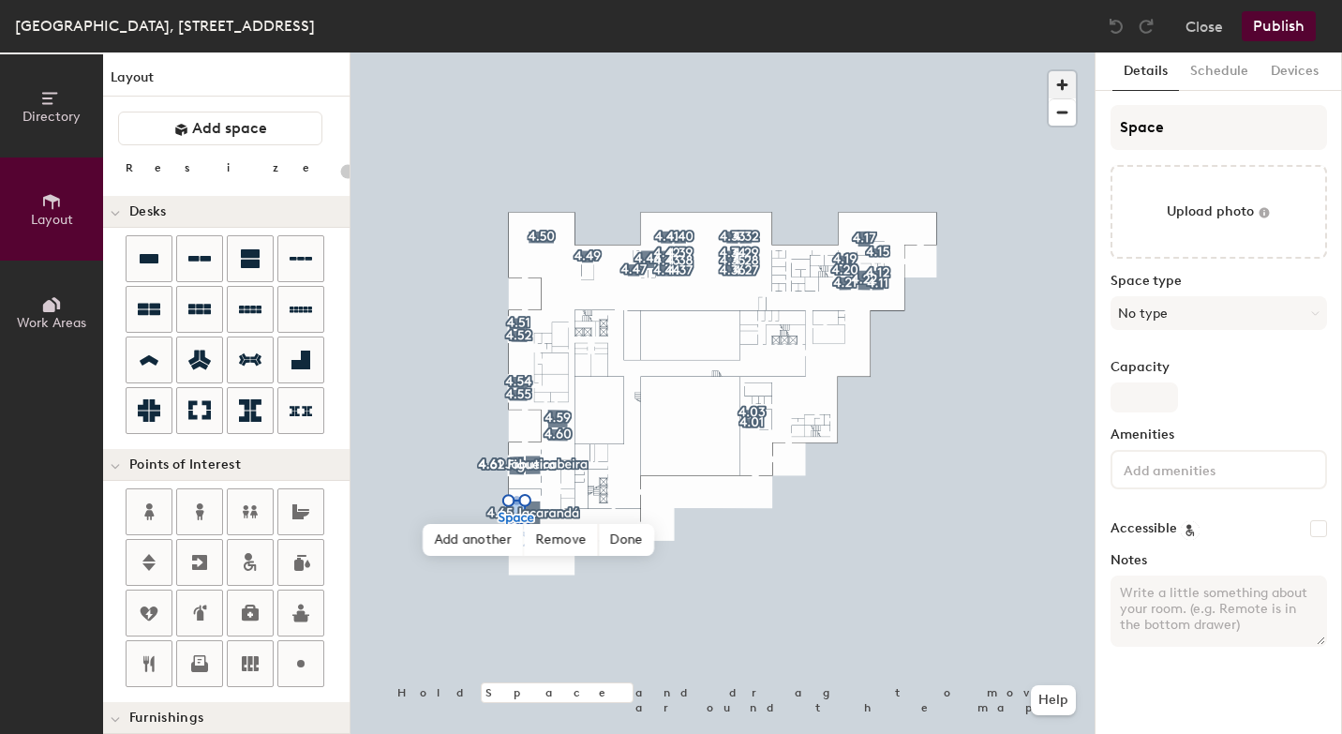
click at [1064, 83] on span "button" at bounding box center [1062, 84] width 27 height 27
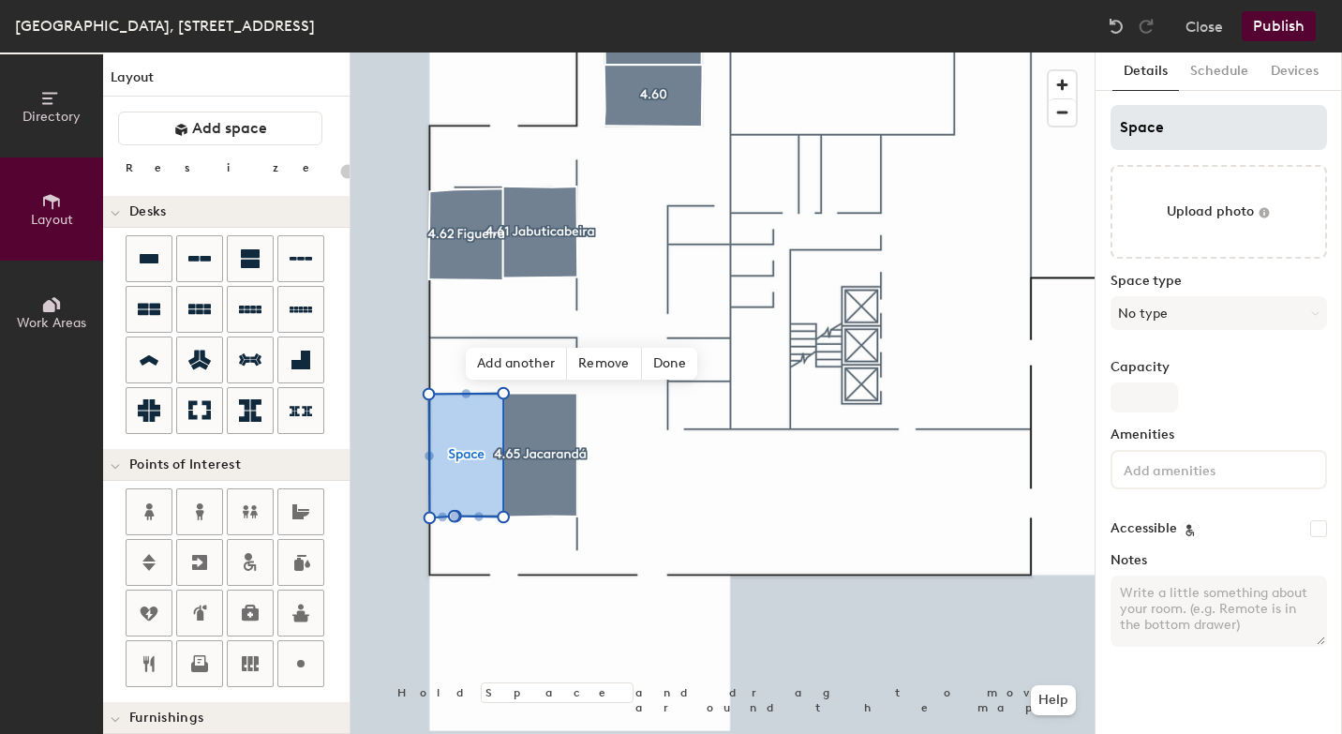
type input "20"
click at [1154, 129] on input "Space" at bounding box center [1219, 127] width 217 height 45
type input "4Space"
type input "20"
type input "4.Space"
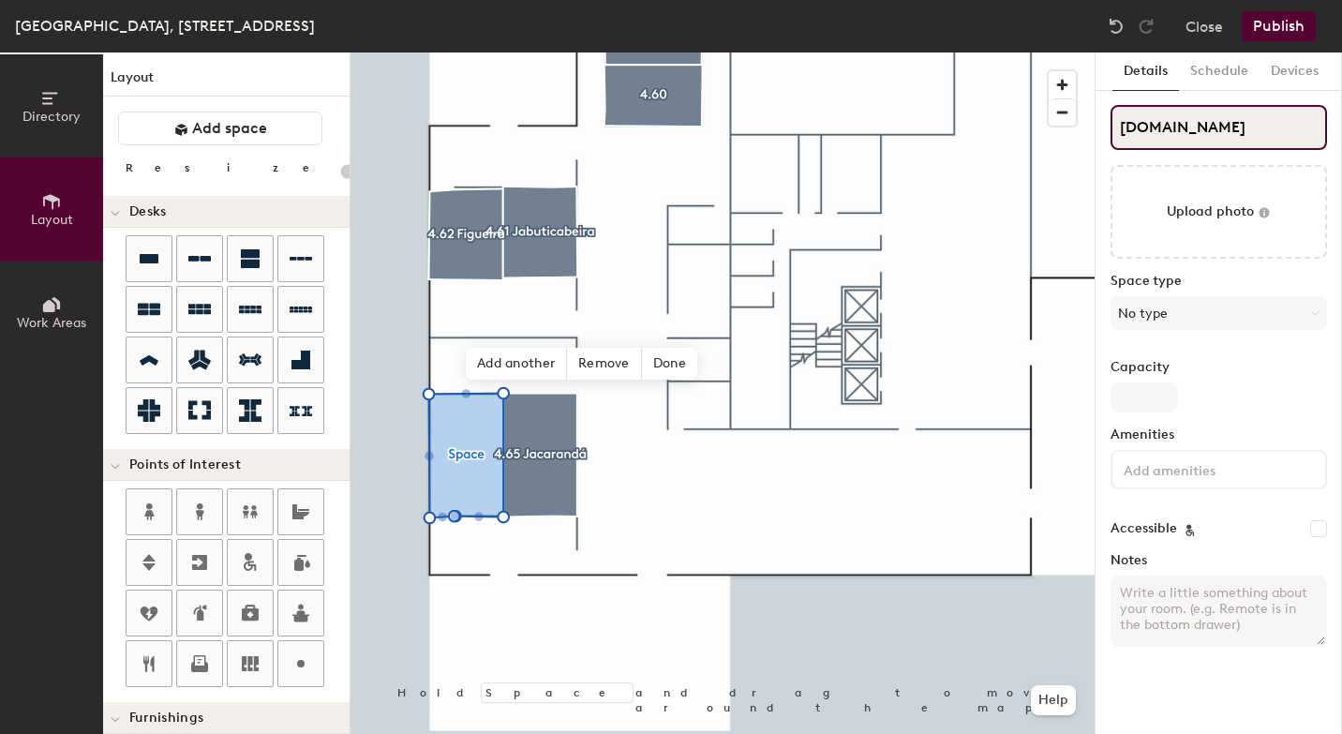
type input "20"
type input "4.6Space"
type input "20"
type input "4.66Space"
type input "20"
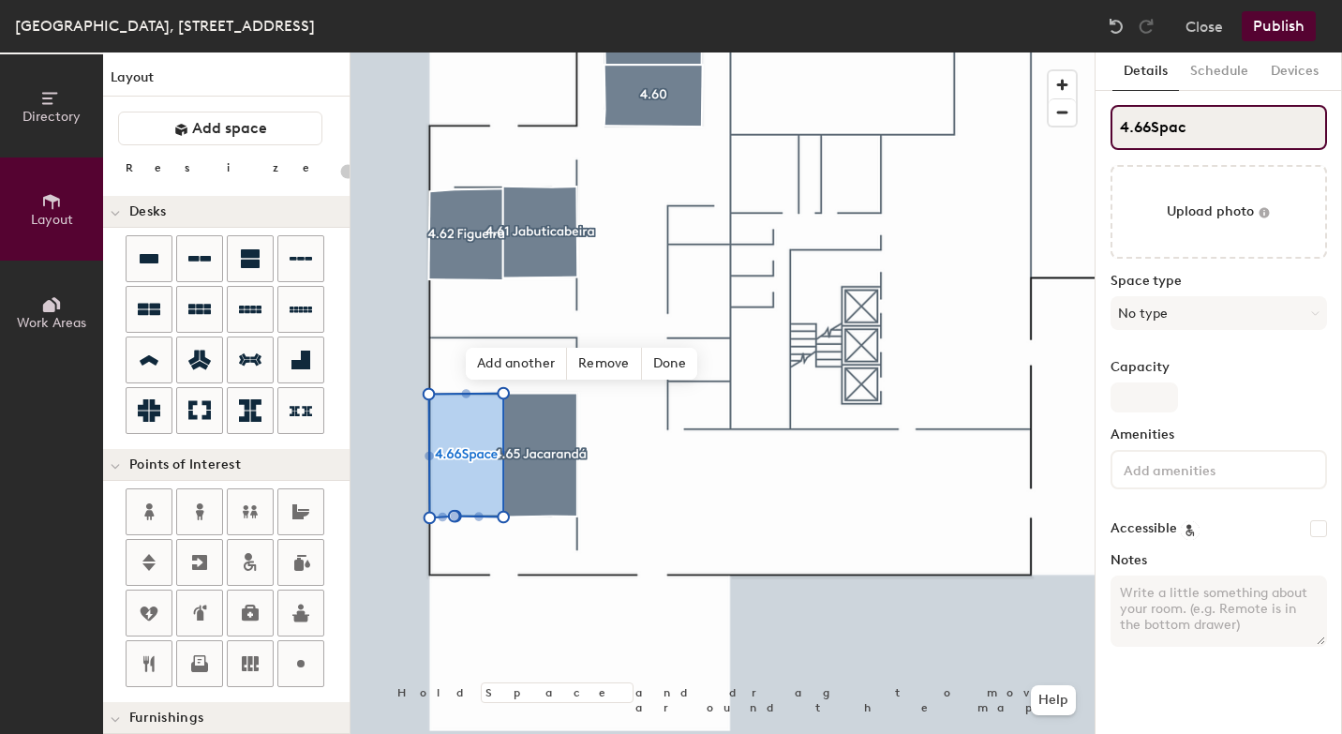
type input "4.66Spa"
type input "20"
type input "4.66"
type input "20"
type input "4.66"
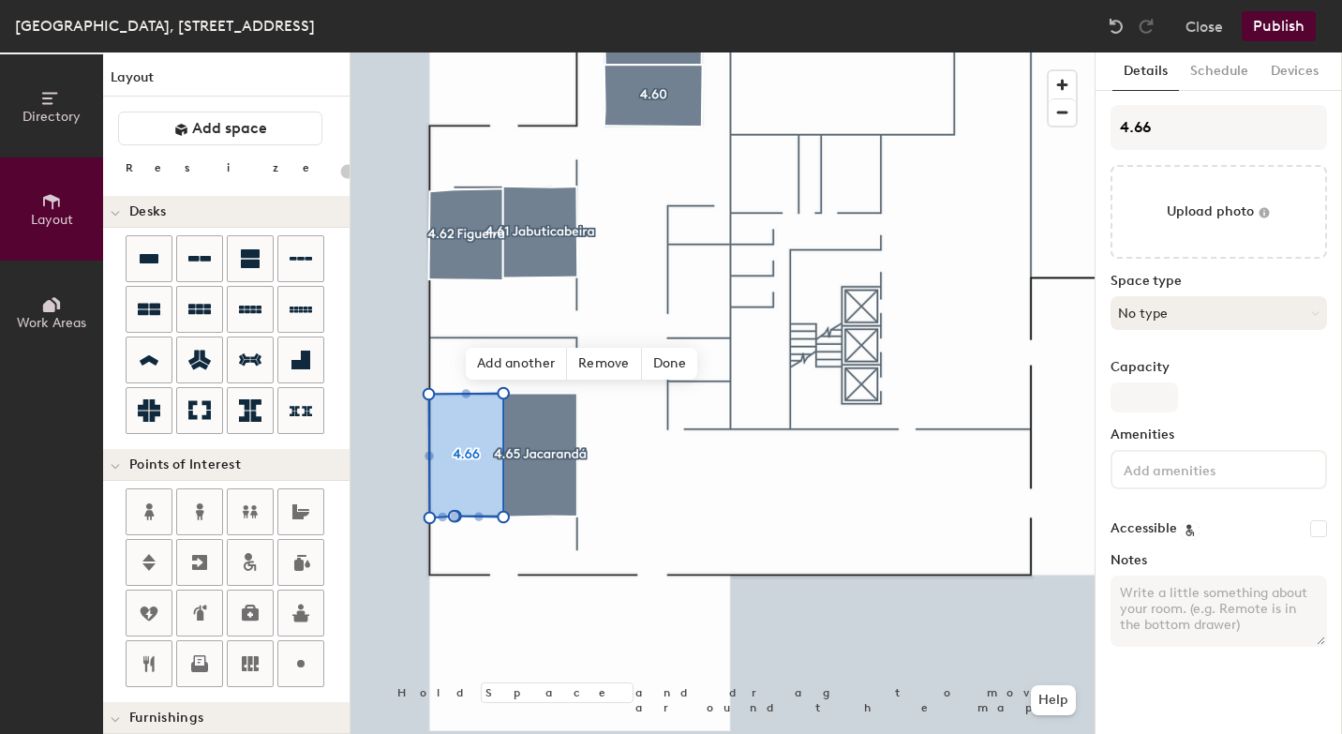
click at [1235, 312] on button "No type" at bounding box center [1219, 313] width 217 height 34
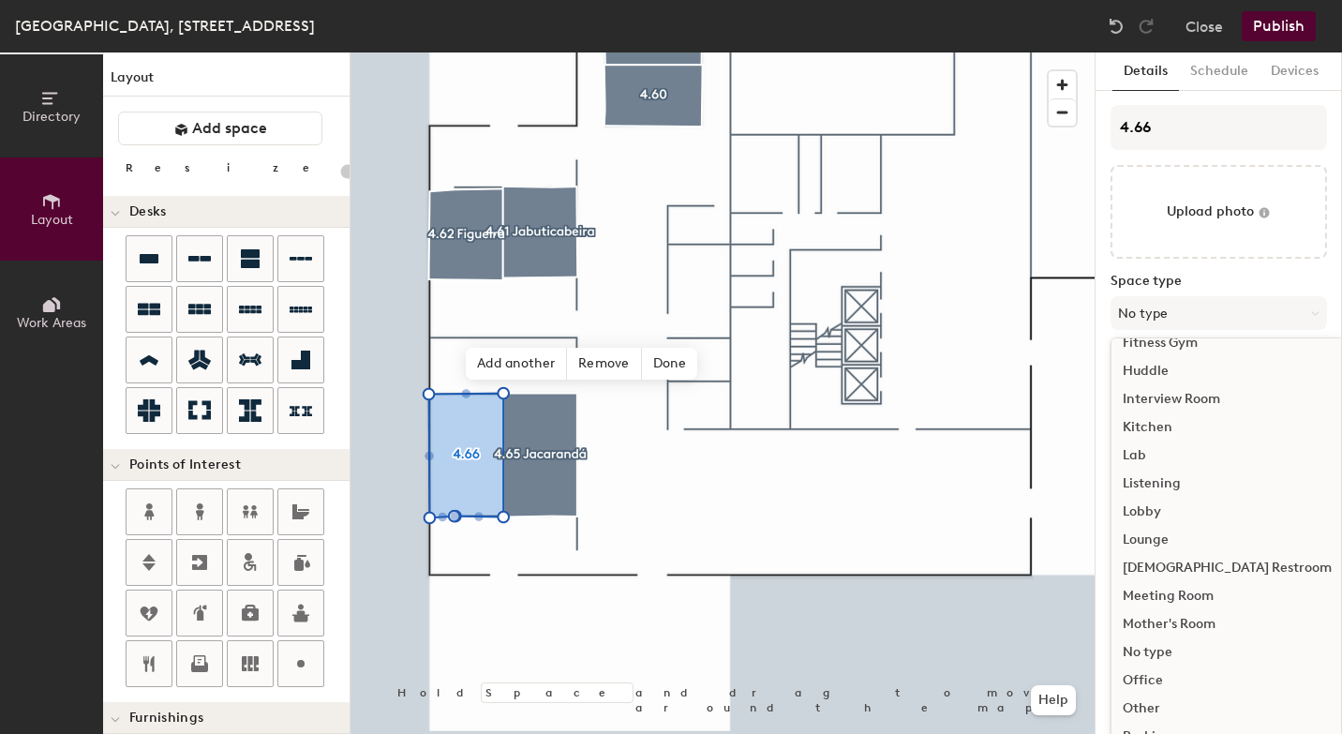
scroll to position [271, 0]
click at [1180, 600] on div "Meeting Room" at bounding box center [1228, 595] width 232 height 28
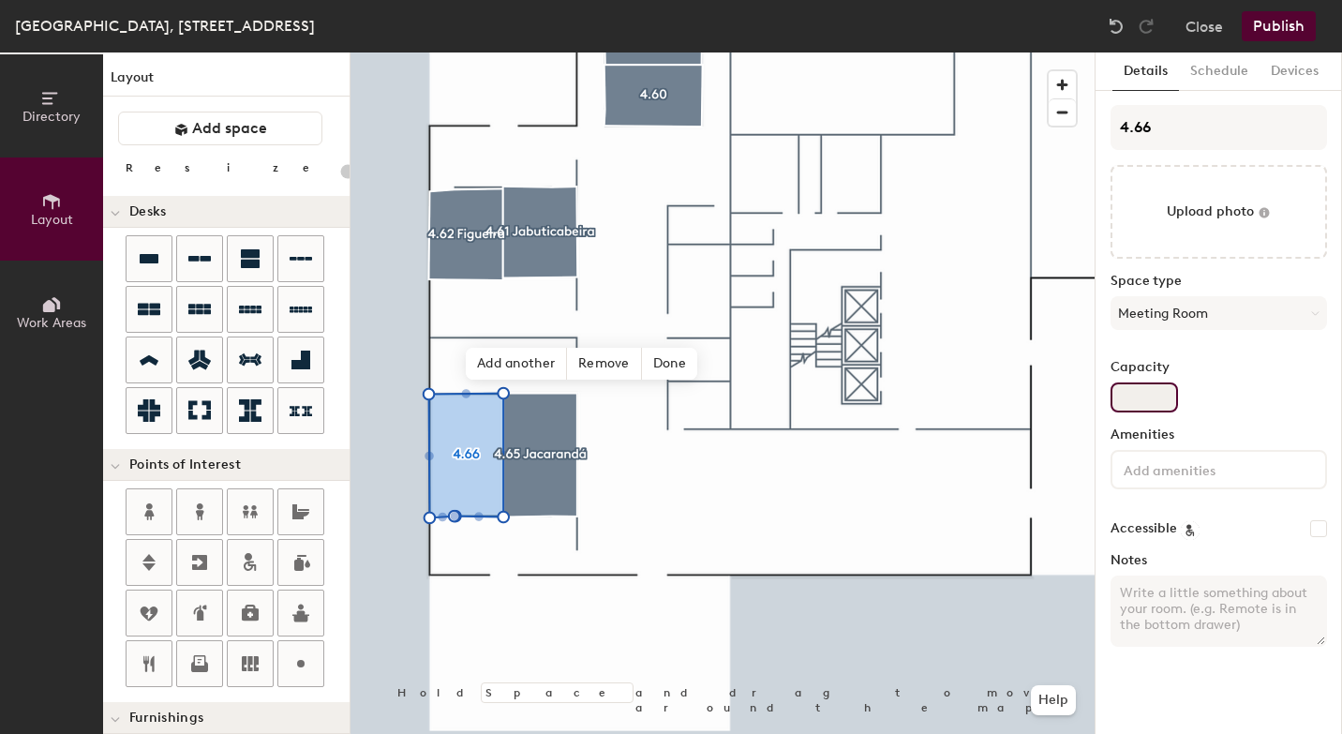
click at [1130, 390] on input "Capacity" at bounding box center [1144, 397] width 67 height 30
type input "20"
type input "16"
type input "20"
type input "16"
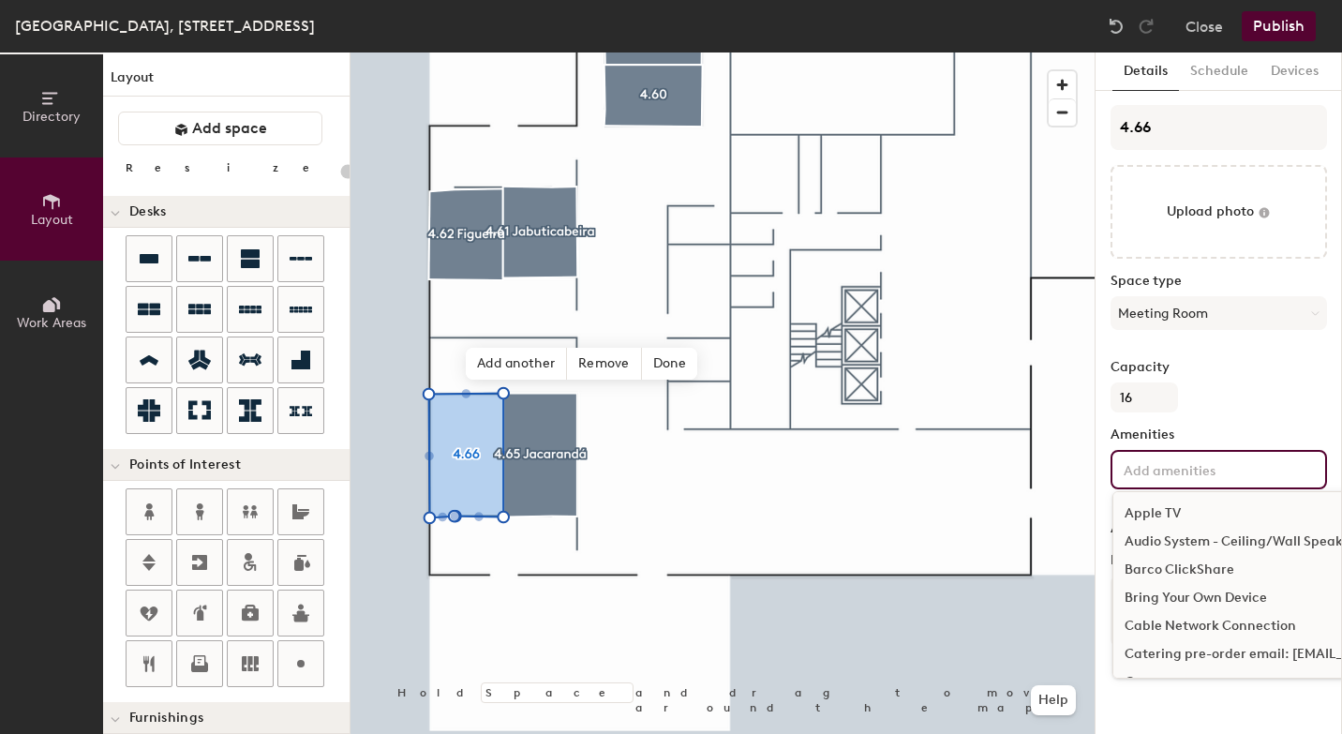
click at [1146, 466] on input at bounding box center [1204, 468] width 169 height 22
click at [1164, 598] on div "Bring Your Own Device" at bounding box center [1321, 598] width 414 height 28
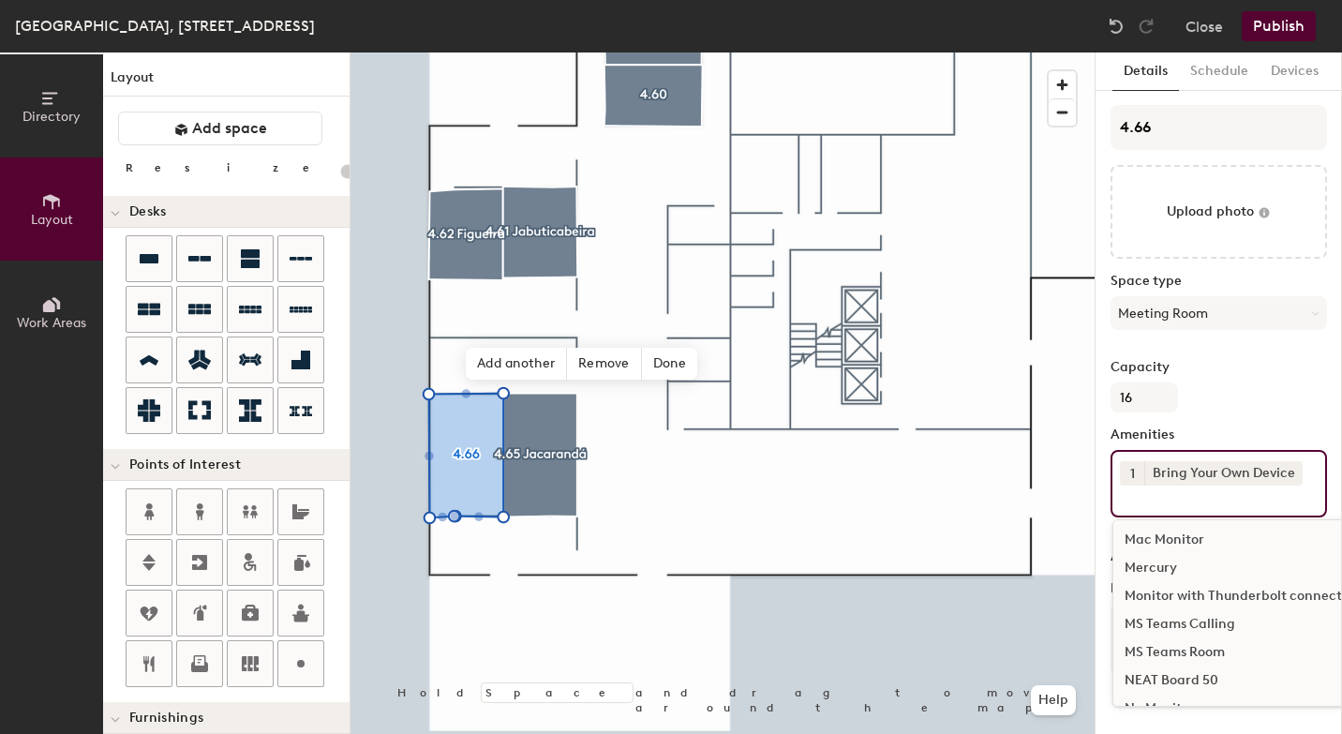
scroll to position [943, 0]
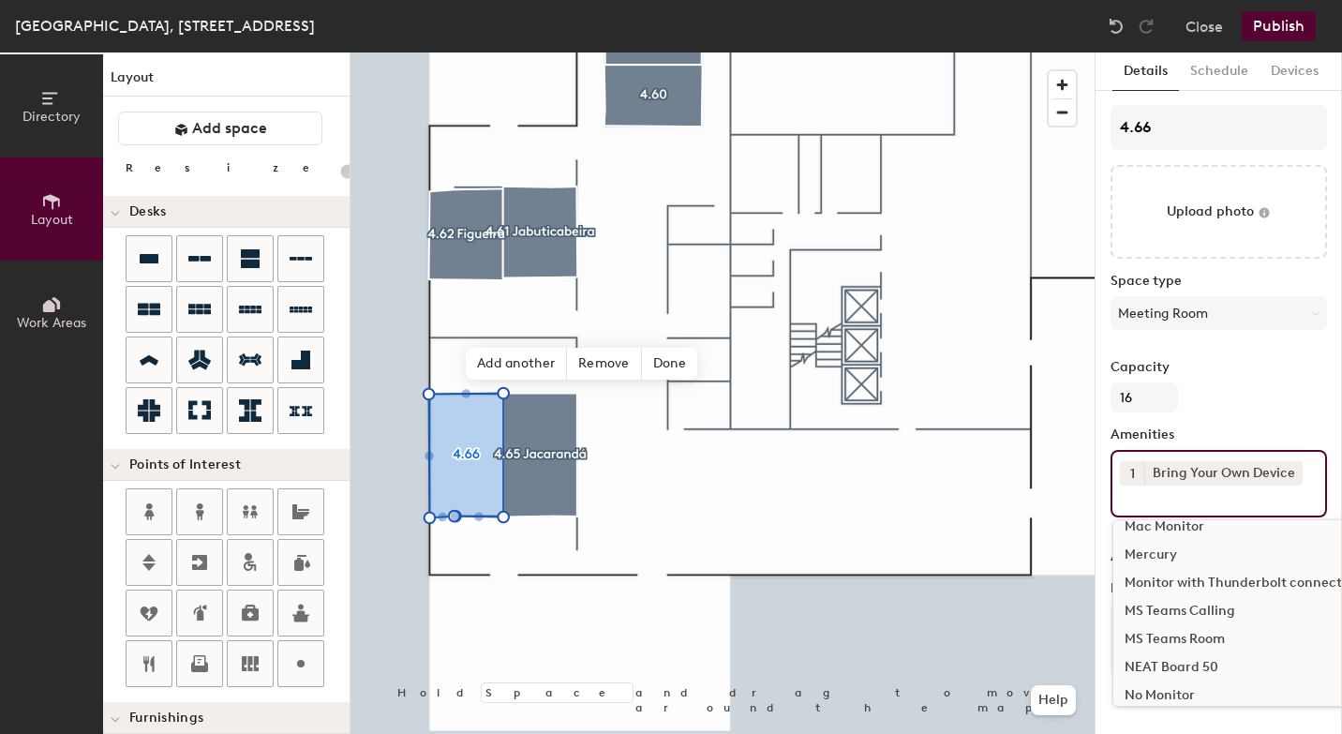
click at [1162, 636] on div "MS Teams Room" at bounding box center [1321, 639] width 414 height 28
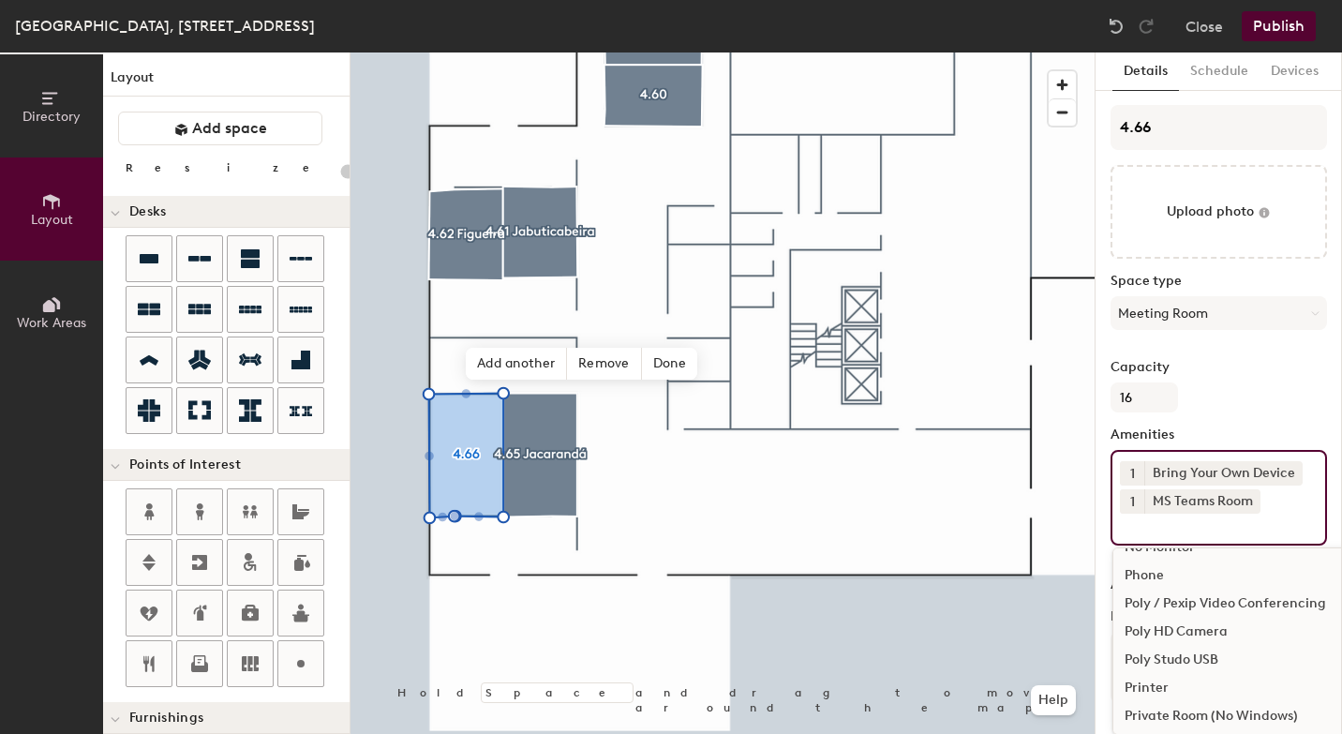
scroll to position [1097, 0]
click at [1231, 595] on div "Poly / Pexip Video Conferencing" at bounding box center [1321, 598] width 414 height 28
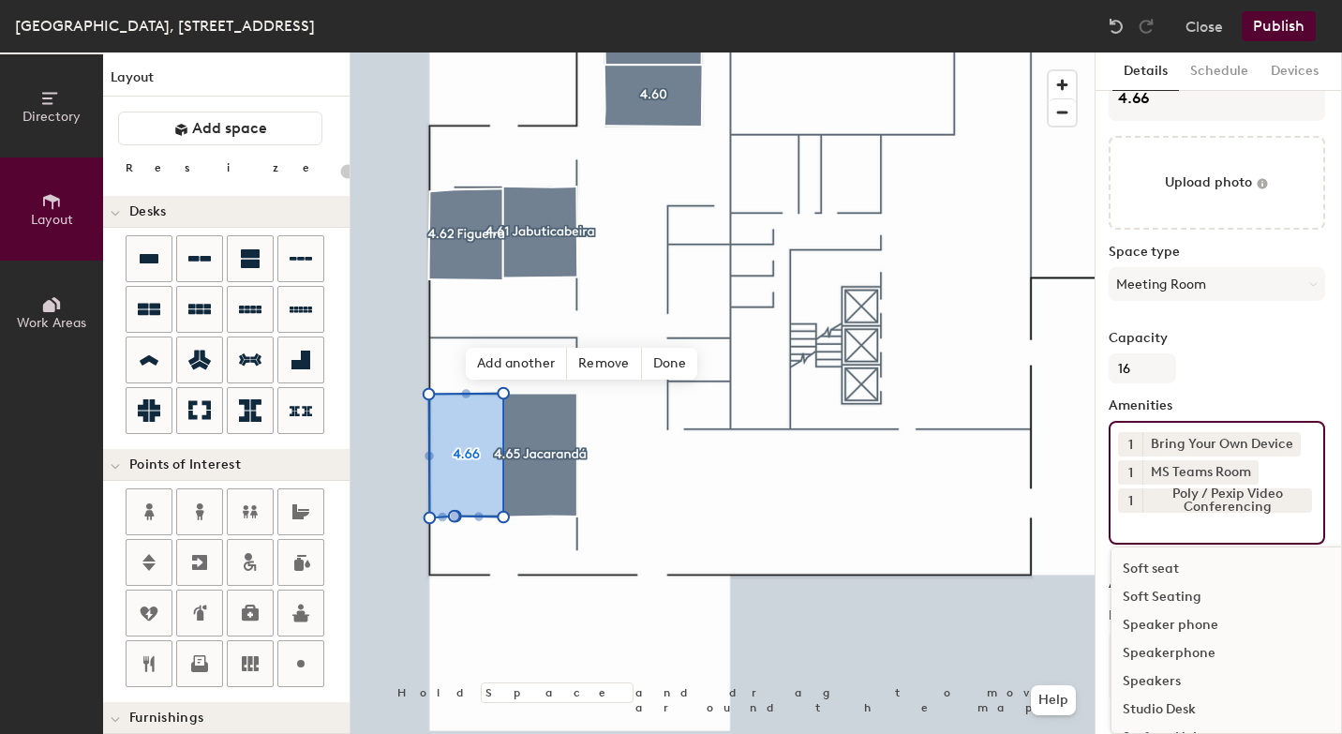
scroll to position [1299, 0]
click at [1185, 678] on div "Speakers" at bounding box center [1319, 676] width 414 height 28
click at [1168, 689] on div "Display Screen-Integrated Speakers" at bounding box center [1319, 686] width 414 height 28
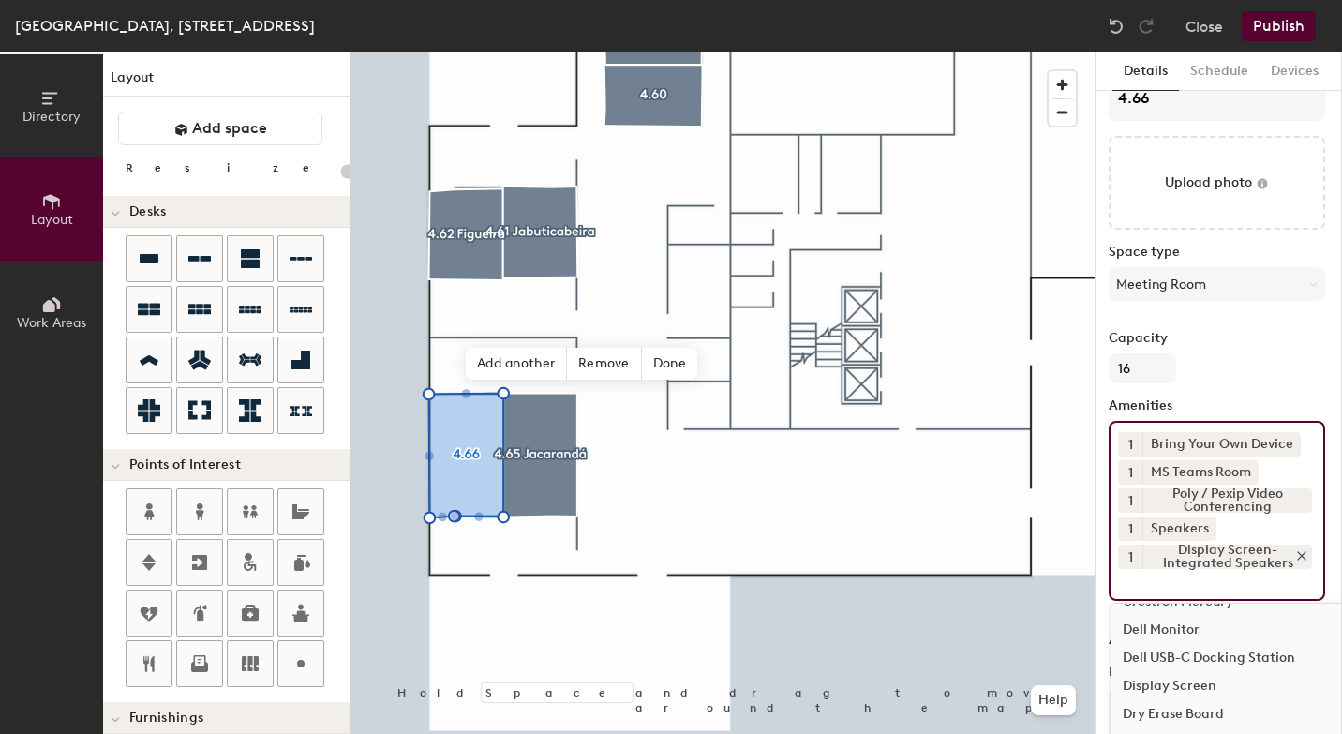
click at [1306, 553] on icon at bounding box center [1301, 555] width 13 height 13
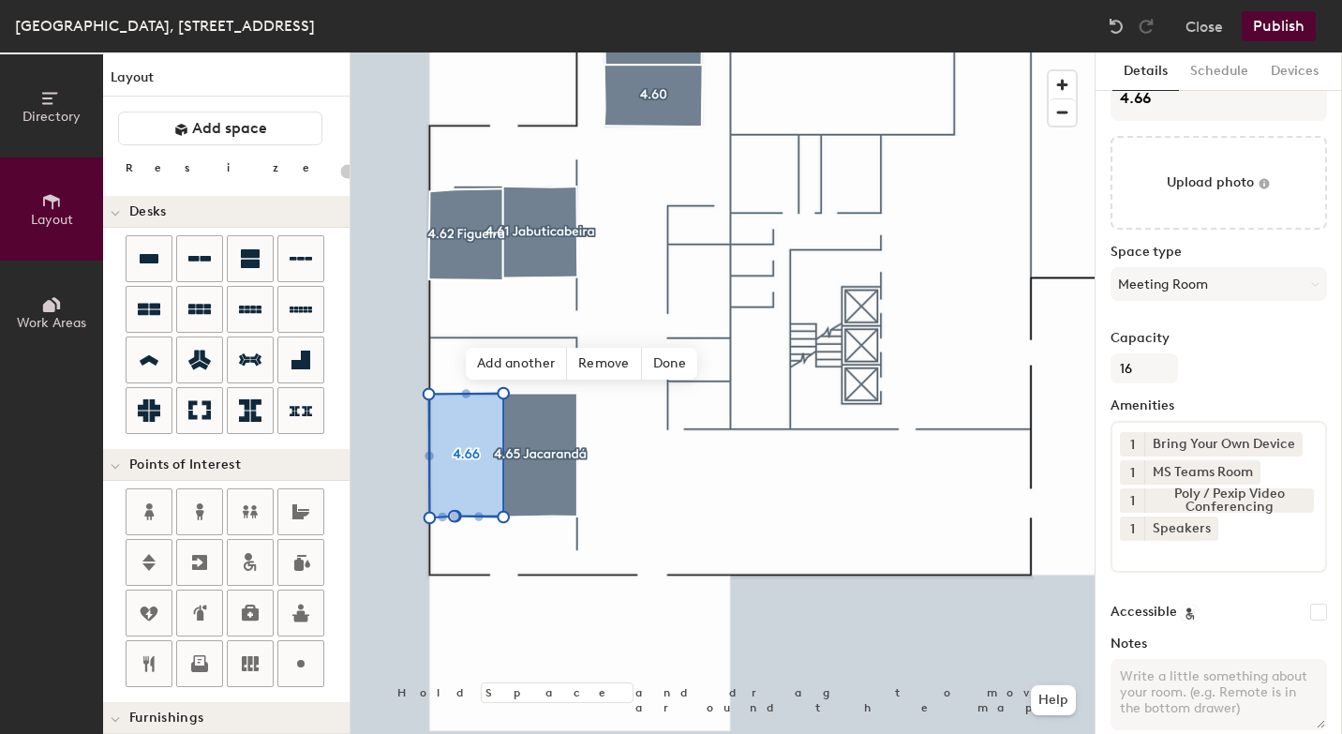
scroll to position [29, 0]
click at [1291, 22] on button "Publish" at bounding box center [1279, 26] width 74 height 30
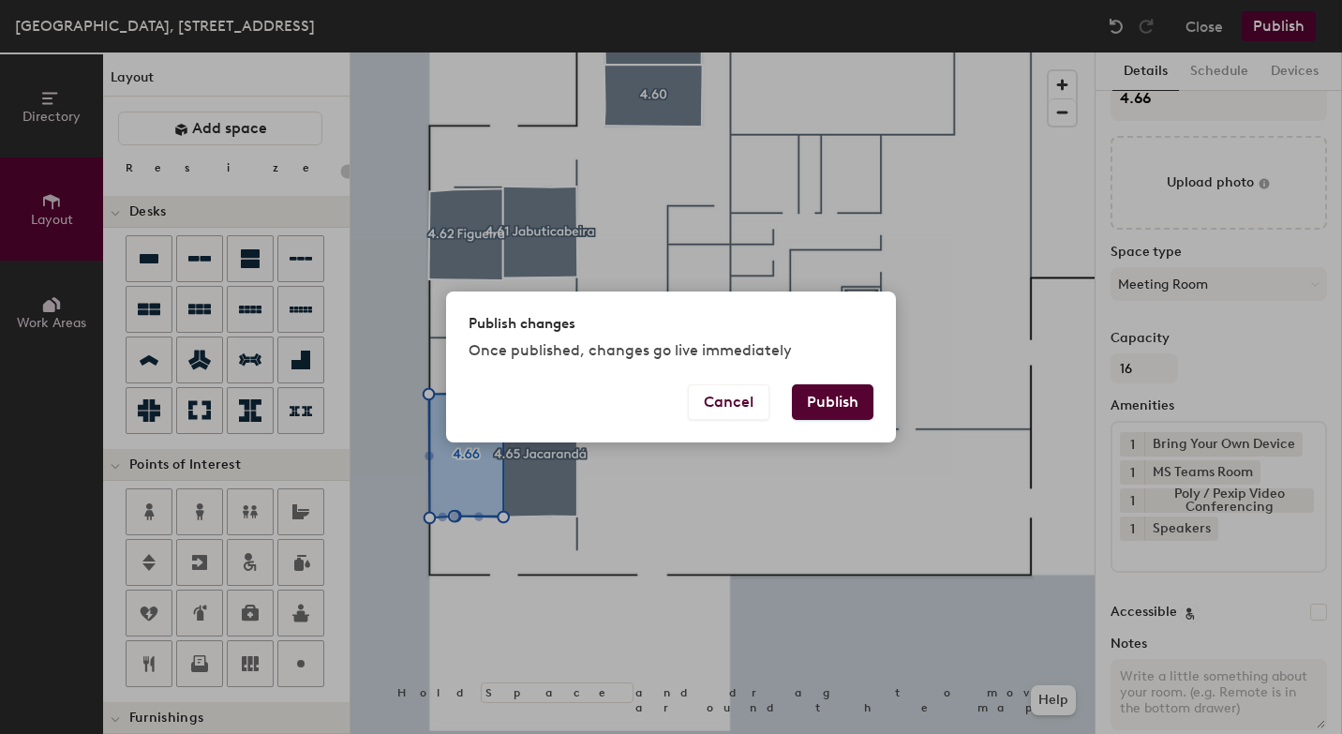
click at [835, 413] on button "Publish" at bounding box center [833, 402] width 82 height 36
type input "20"
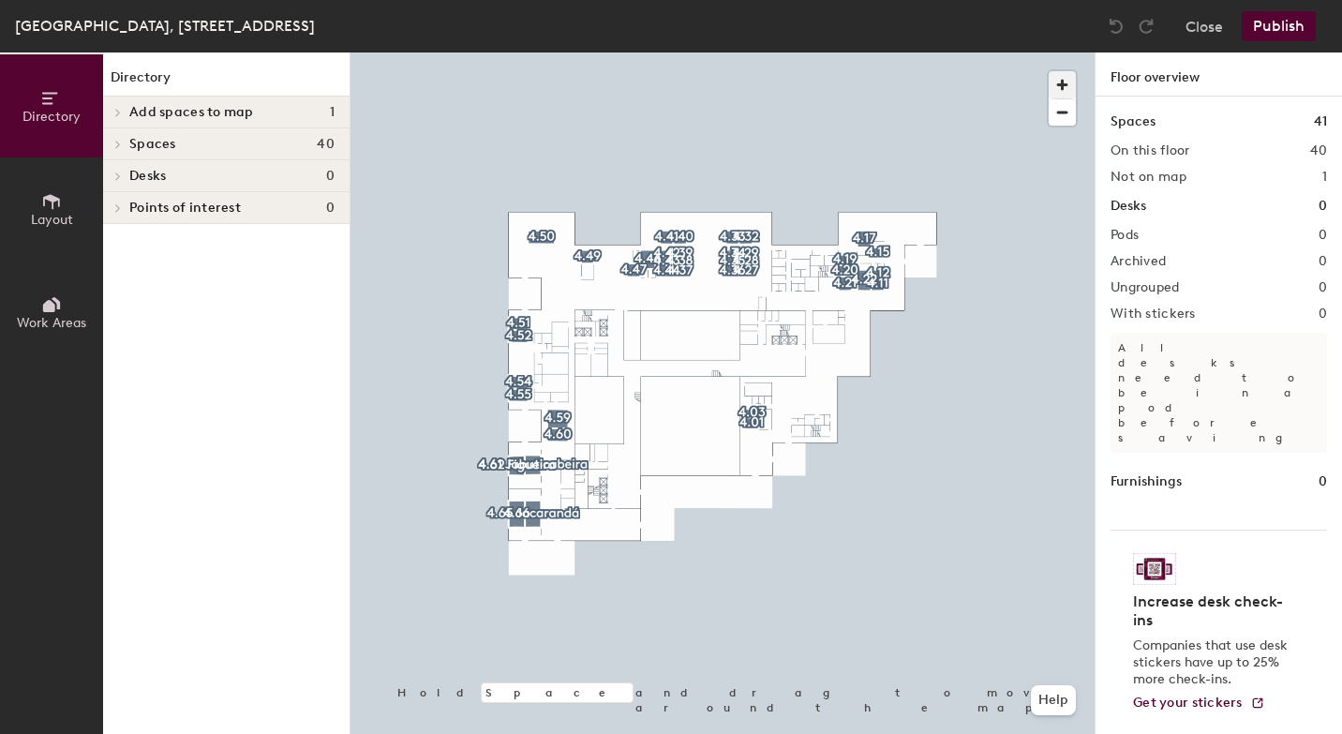
click at [1063, 89] on span "button" at bounding box center [1062, 84] width 27 height 27
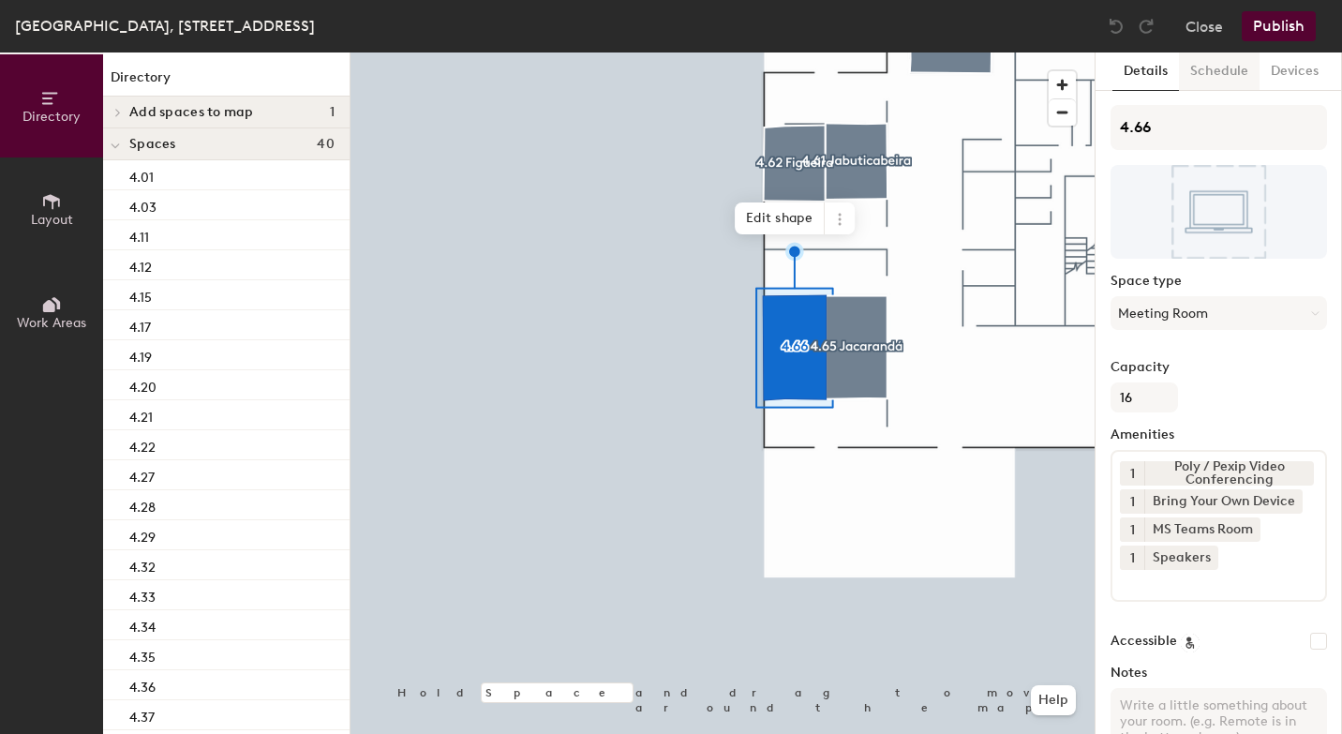
click at [1230, 70] on button "Schedule" at bounding box center [1219, 71] width 81 height 38
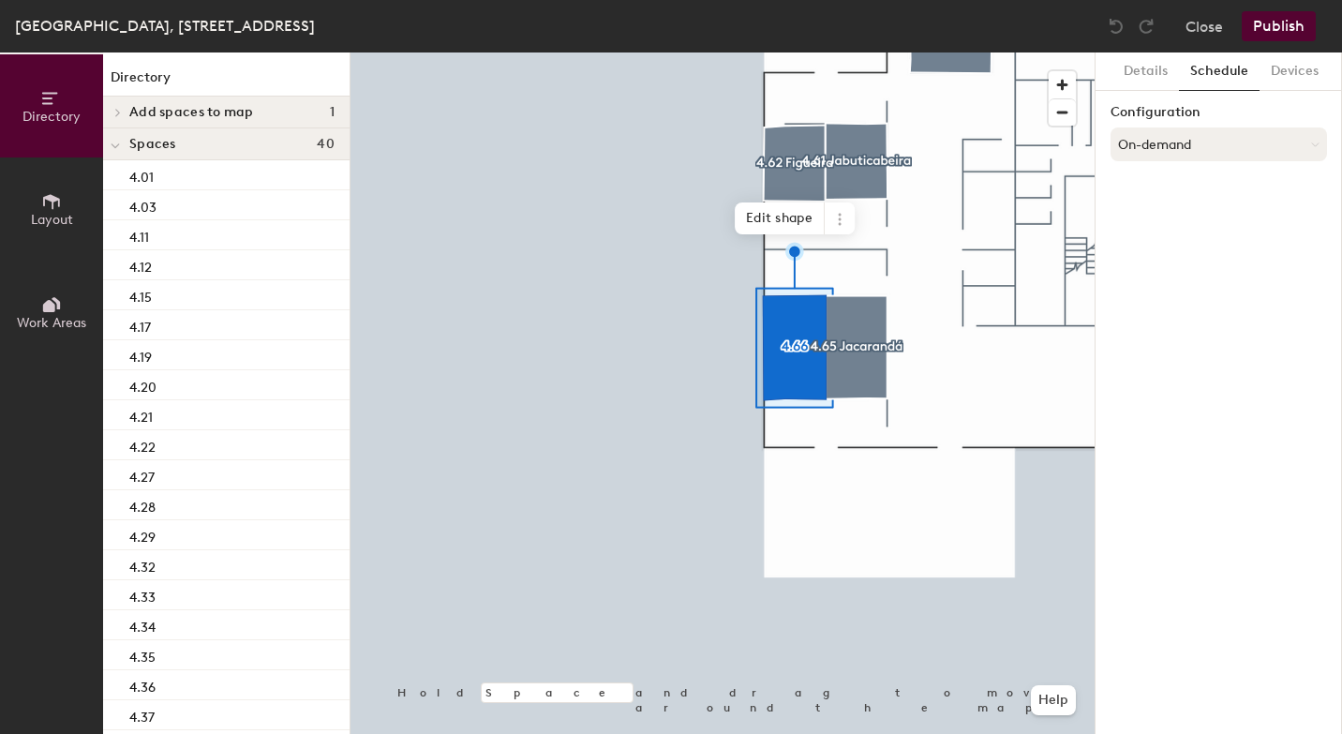
click at [1187, 143] on button "On-demand" at bounding box center [1219, 144] width 217 height 34
click at [1175, 219] on div "Scheduled" at bounding box center [1219, 219] width 215 height 28
click at [1175, 190] on button "Select account" at bounding box center [1219, 186] width 217 height 34
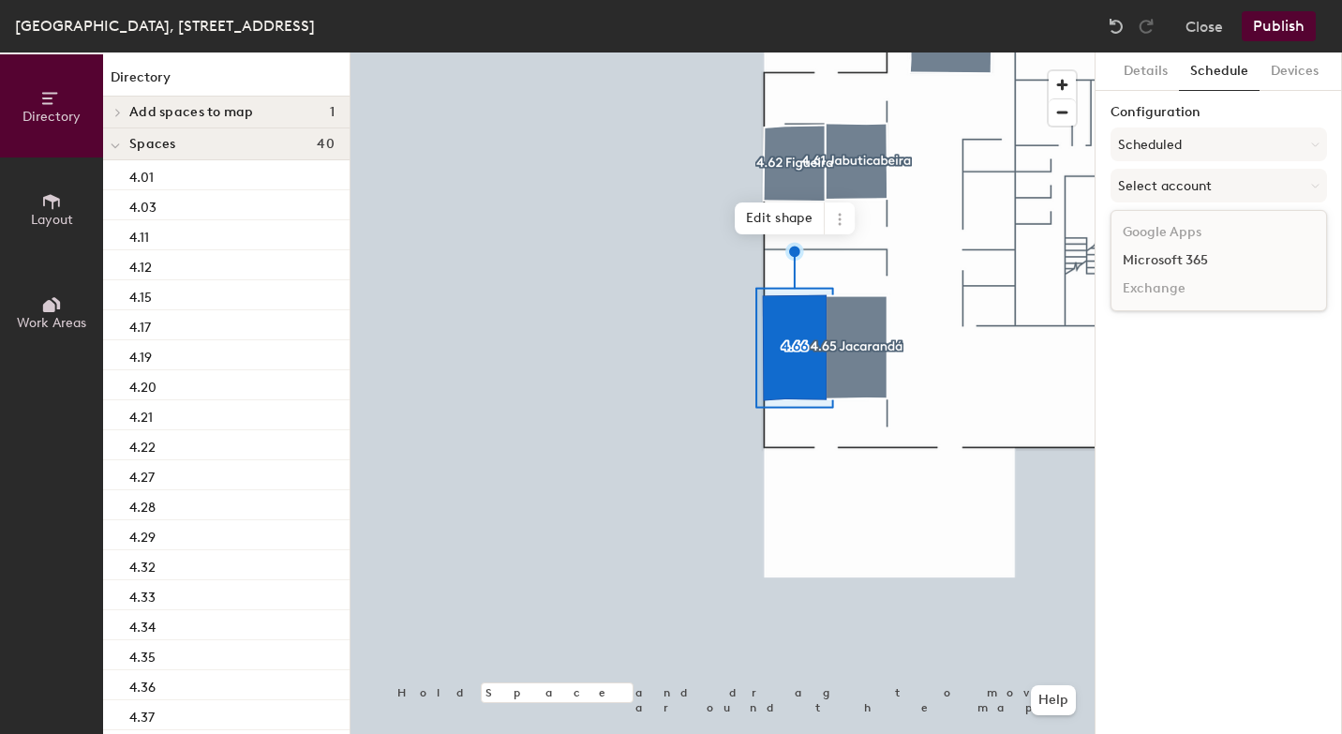
click at [1176, 265] on div "Microsoft 365" at bounding box center [1219, 261] width 215 height 28
click at [1176, 265] on input at bounding box center [1219, 259] width 217 height 34
paste input "BR-SP-VIL-04S66@wppsystems.com"
type input "BR-SP-VIL-04S66@wppsystems.com"
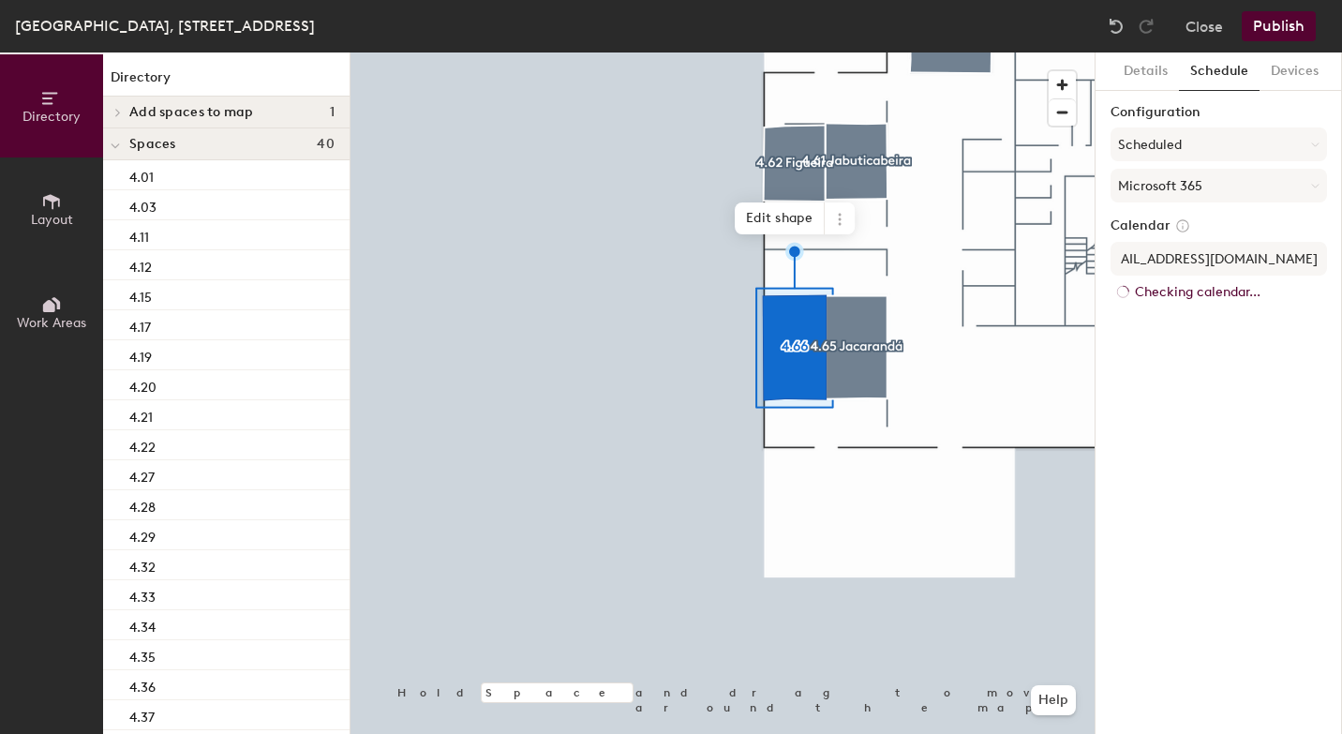
scroll to position [0, 0]
click at [1201, 355] on div "Details Schedule Devices Configuration Scheduled Microsoft 365 Calendar BR-SP-V…" at bounding box center [1219, 392] width 247 height 681
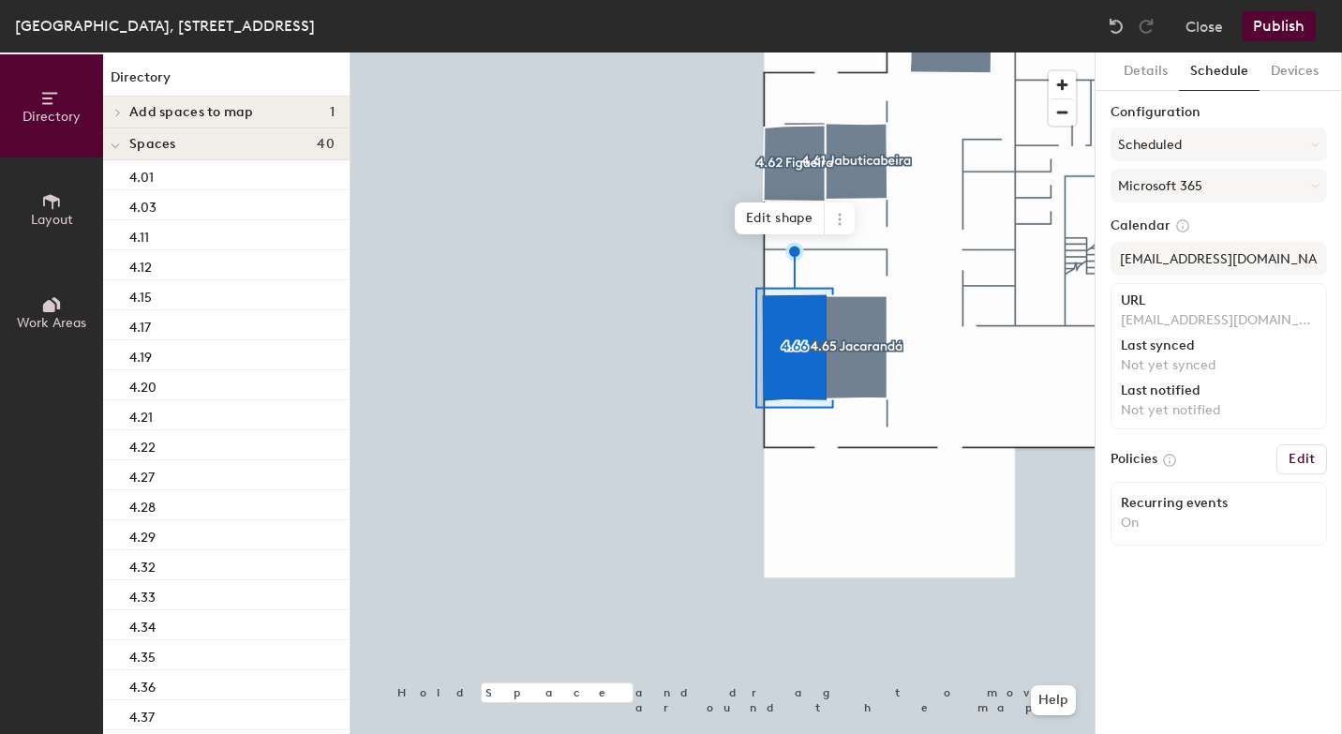
click at [1286, 28] on button "Publish" at bounding box center [1279, 26] width 74 height 30
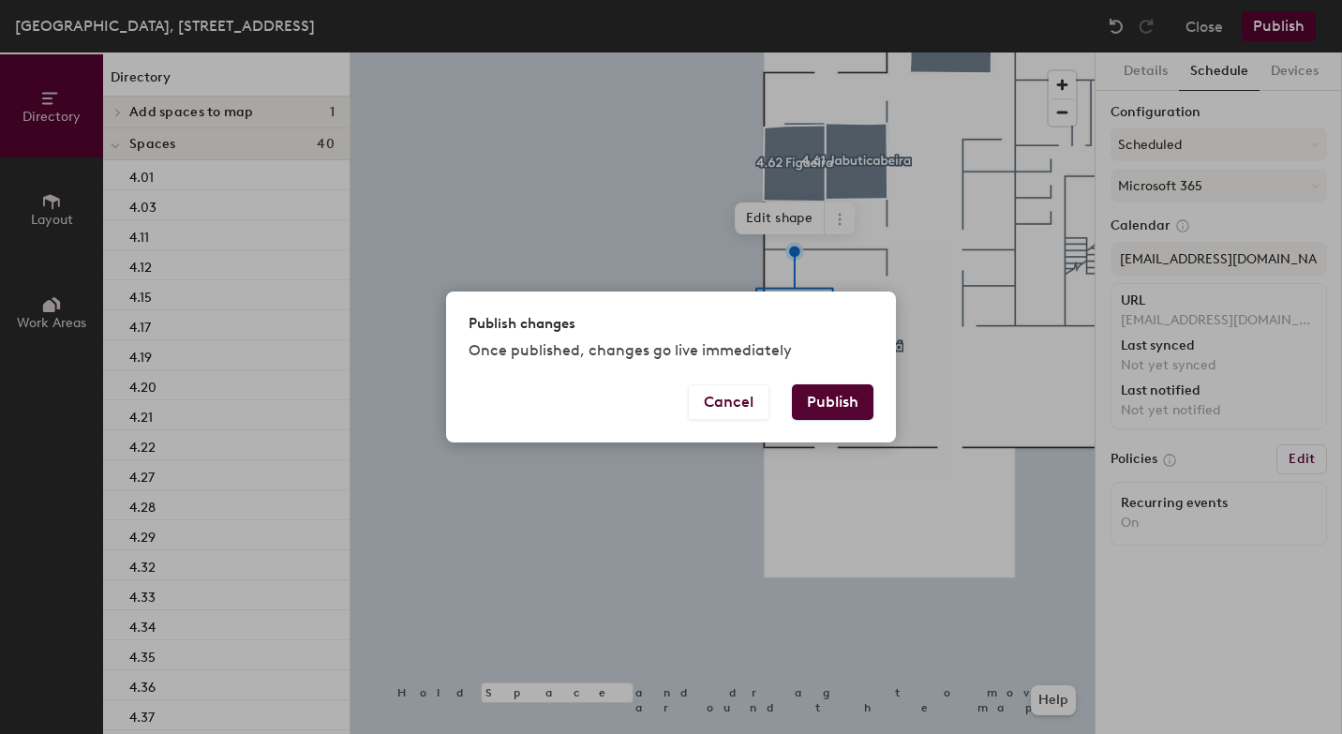
click at [836, 403] on button "Publish" at bounding box center [833, 402] width 82 height 36
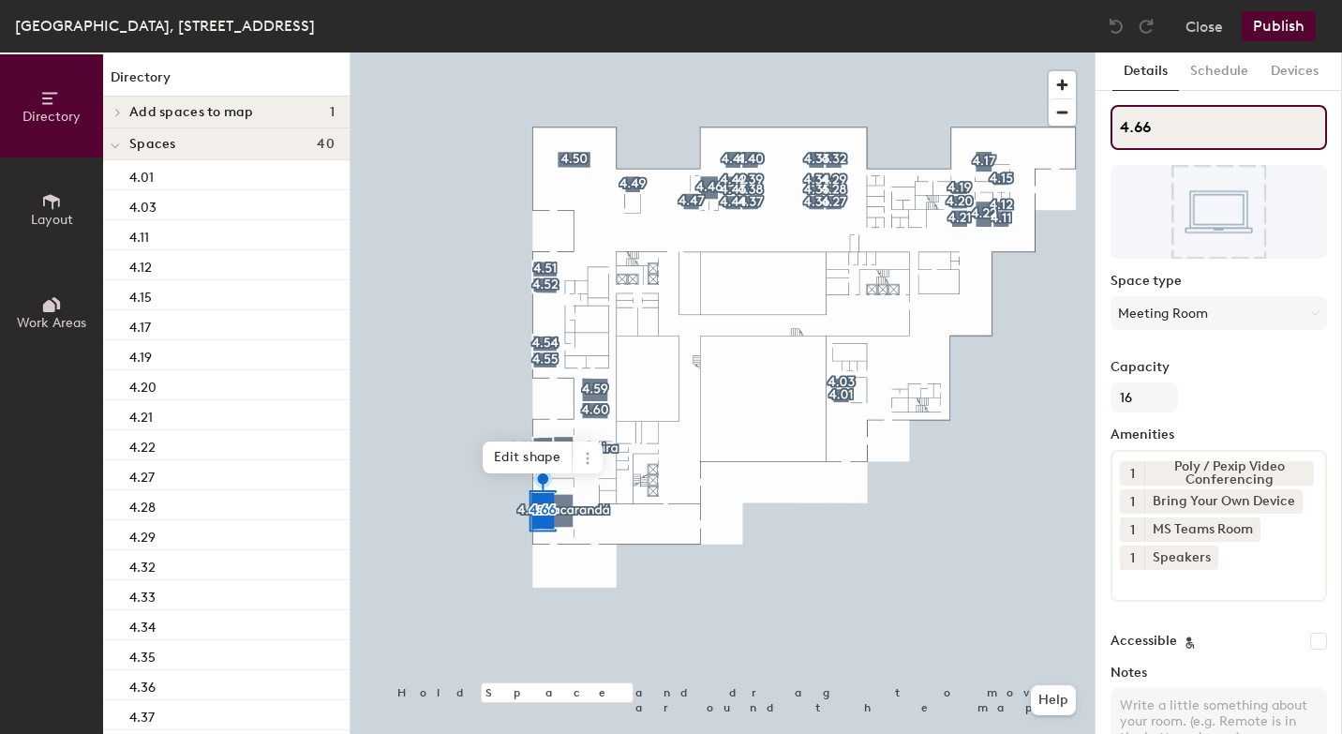
click at [915, 156] on div "Directory Layout Work Areas Directory Add spaces to map 1 4.52 Spaces 40 4.01 4…" at bounding box center [671, 392] width 1342 height 681
paste input "4.66 Aroeira"
type input "4.66 Aroeira"
click at [1280, 26] on button "Publish" at bounding box center [1279, 26] width 74 height 30
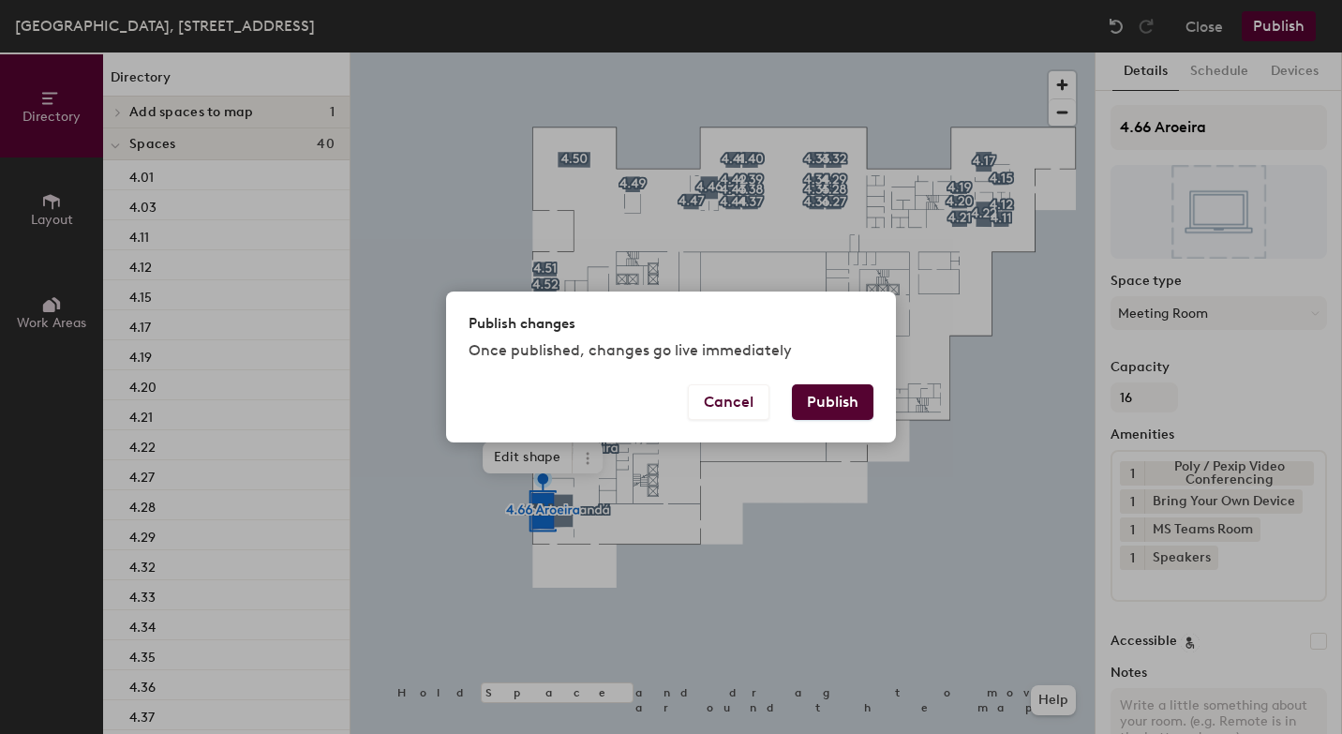
click at [846, 410] on button "Publish" at bounding box center [833, 402] width 82 height 36
